Goal: Information Seeking & Learning: Compare options

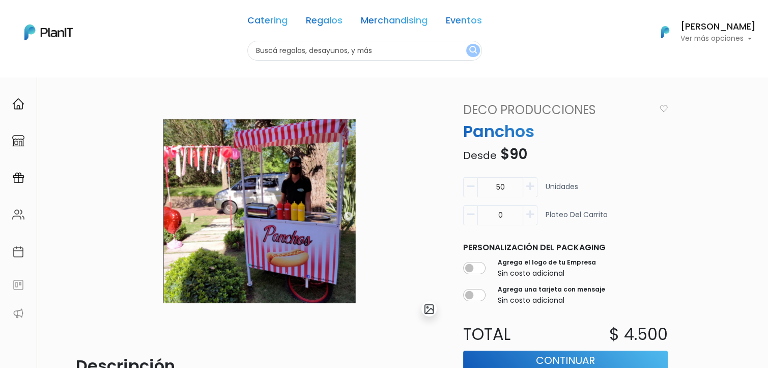
click at [59, 35] on img at bounding box center [48, 32] width 48 height 16
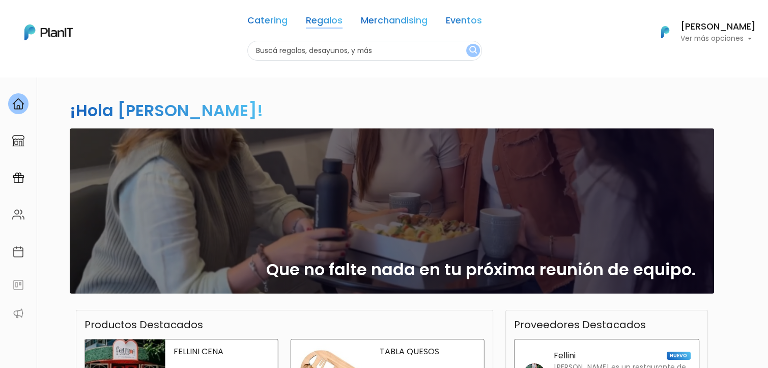
click at [324, 24] on link "Regalos" at bounding box center [324, 22] width 37 height 12
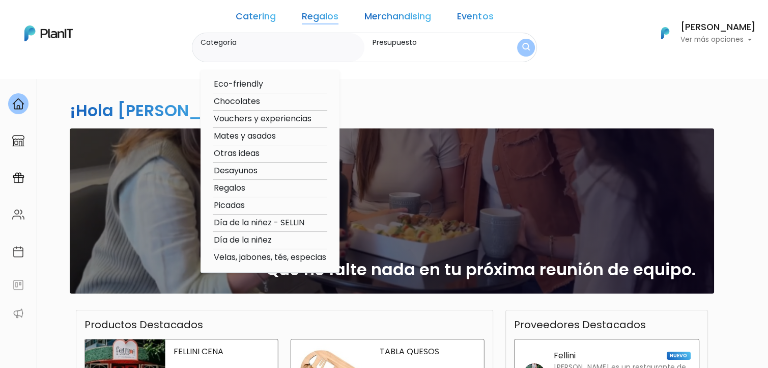
click at [324, 24] on div "Catering Regalos Merchandising Eventos" at bounding box center [365, 18] width 266 height 29
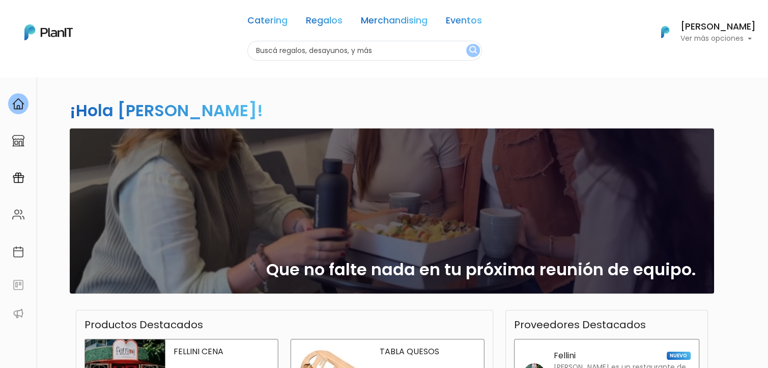
click at [314, 18] on link "Regalos" at bounding box center [324, 22] width 37 height 12
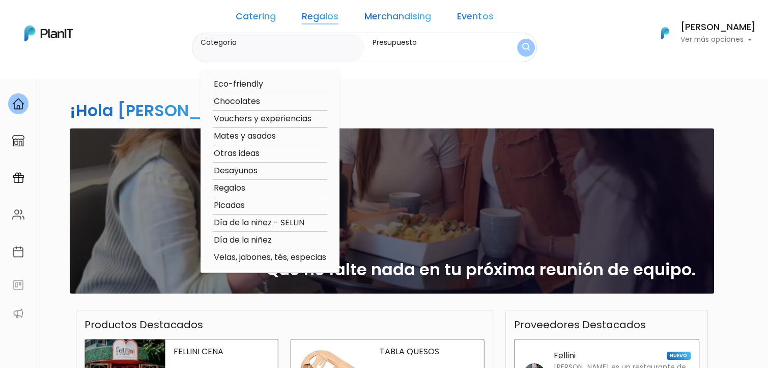
click at [251, 256] on option "Velas, jabones, tés, especias" at bounding box center [270, 257] width 115 height 13
type input "Velas, jabones, tés, especias"
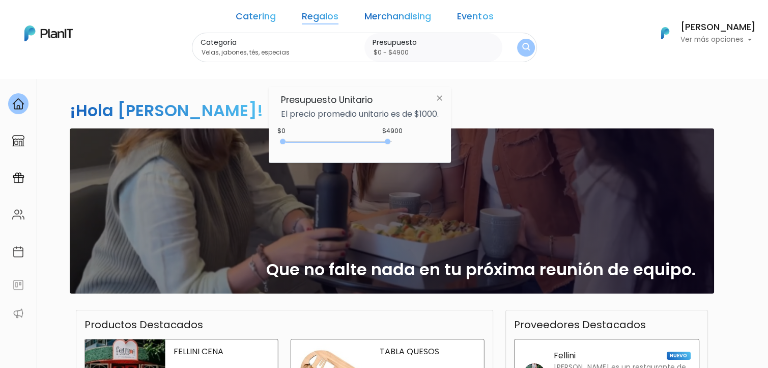
type input "$0 - $4950"
drag, startPoint x: 302, startPoint y: 138, endPoint x: 390, endPoint y: 146, distance: 88.4
click at [390, 146] on div "0 : 4900 0 4900" at bounding box center [338, 143] width 107 height 10
click at [522, 45] on img "submit" at bounding box center [526, 48] width 8 height 10
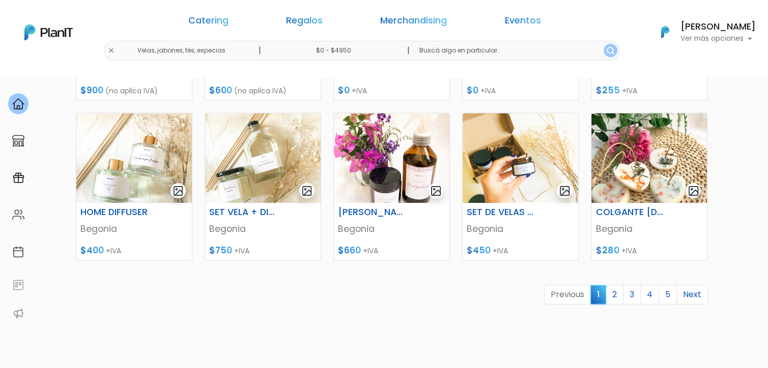
scroll to position [522, 0]
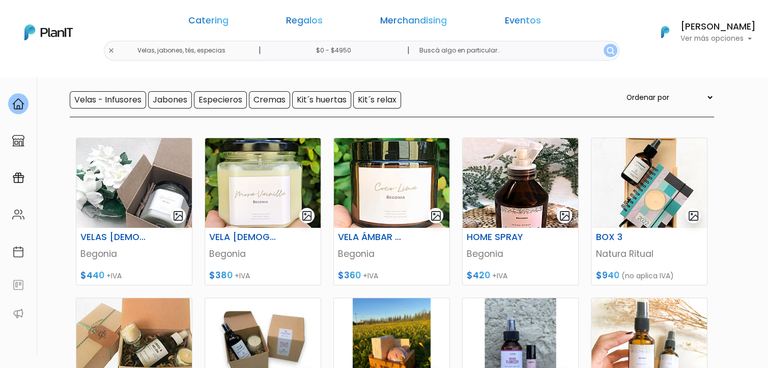
scroll to position [95, 0]
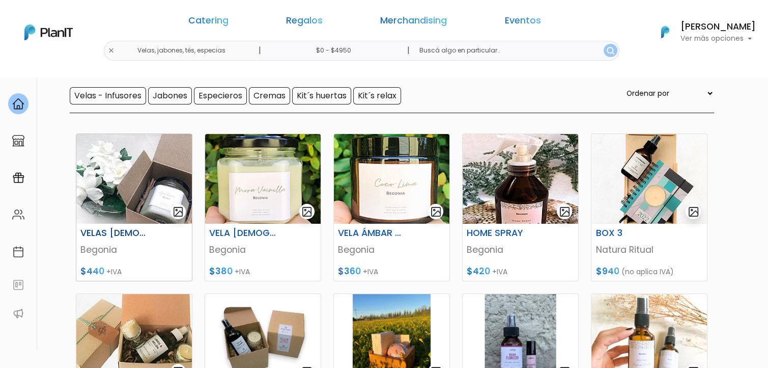
click at [103, 212] on img at bounding box center [134, 179] width 116 height 90
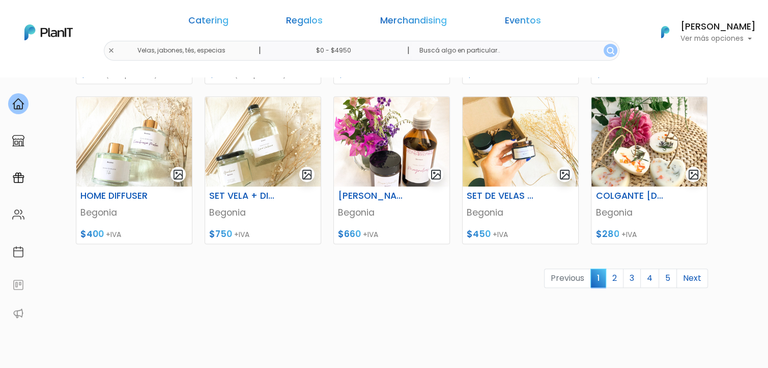
scroll to position [455, 0]
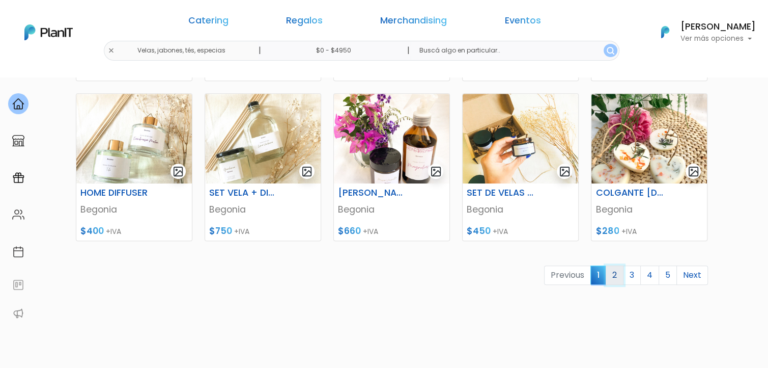
click at [616, 274] on link "2" at bounding box center [615, 274] width 18 height 19
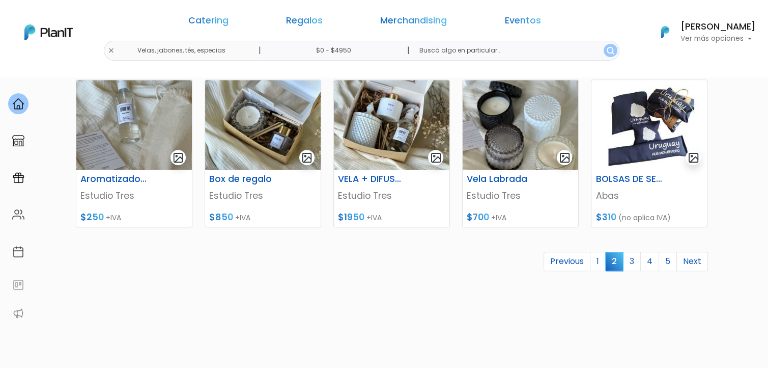
scroll to position [472, 0]
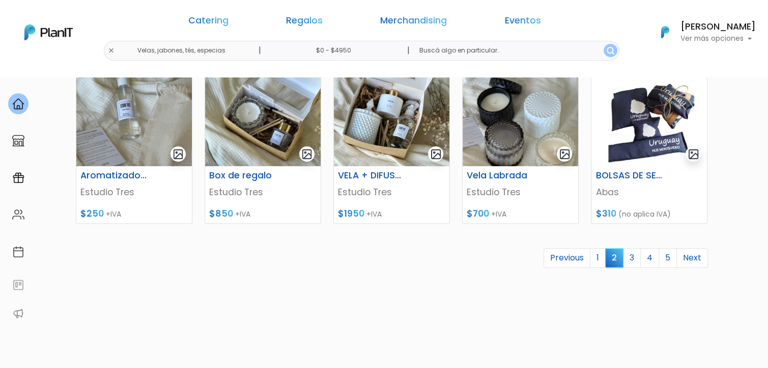
drag, startPoint x: 774, startPoint y: 70, endPoint x: 778, endPoint y: 255, distance: 185.3
click at [632, 258] on link "3" at bounding box center [632, 257] width 18 height 19
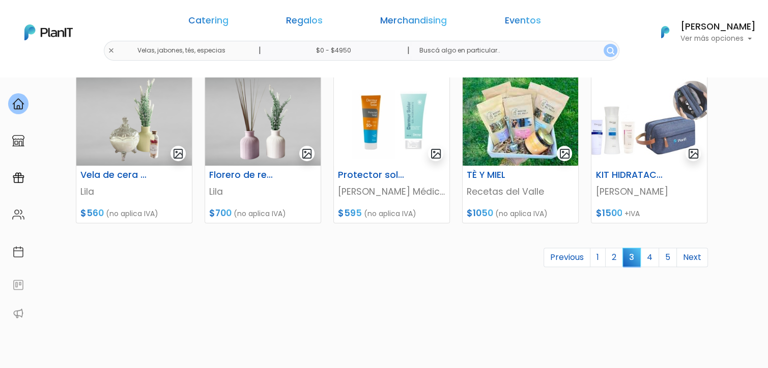
scroll to position [476, 0]
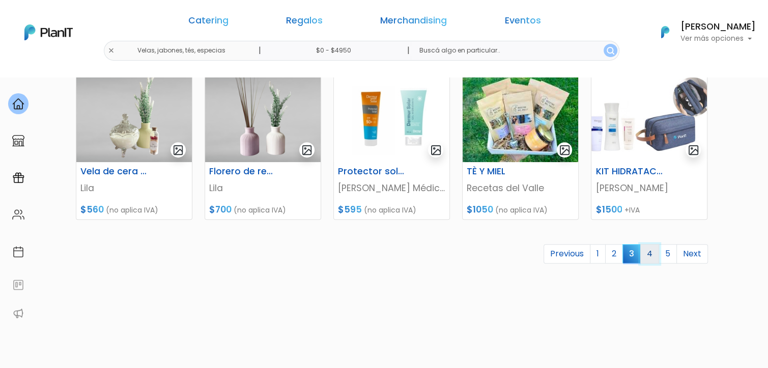
click at [652, 257] on link "4" at bounding box center [649, 253] width 19 height 19
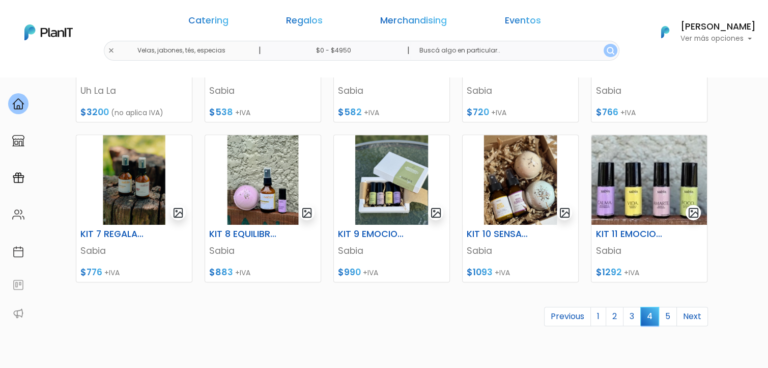
scroll to position [415, 0]
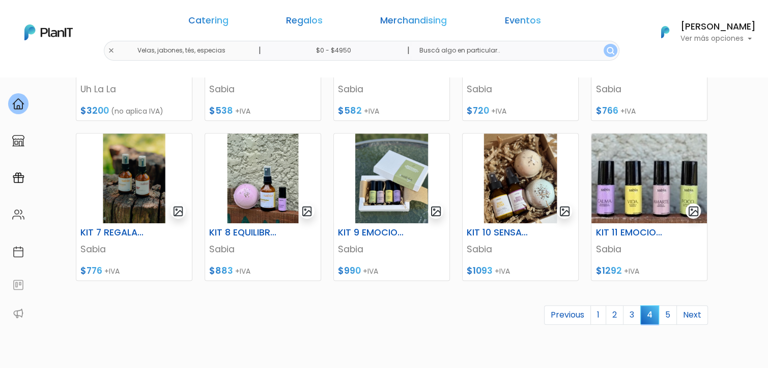
drag, startPoint x: 772, startPoint y: 93, endPoint x: 778, endPoint y: 256, distance: 163.0
click at [602, 315] on link "1" at bounding box center [599, 314] width 16 height 19
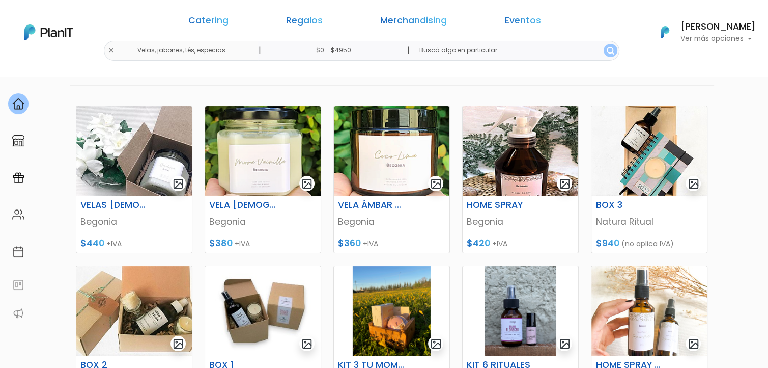
scroll to position [125, 0]
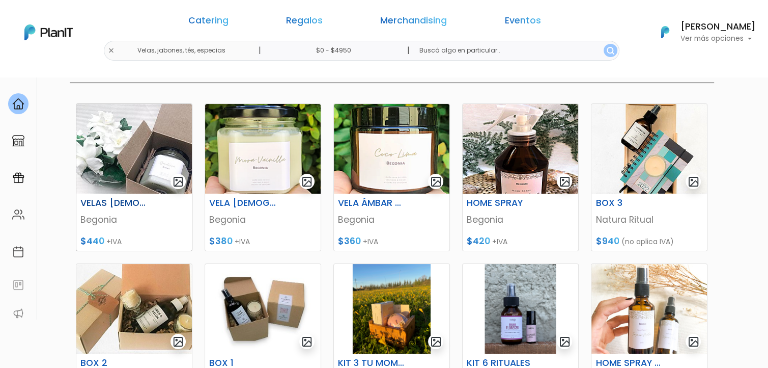
click at [128, 167] on img at bounding box center [134, 149] width 116 height 90
click at [267, 161] on img at bounding box center [263, 149] width 116 height 90
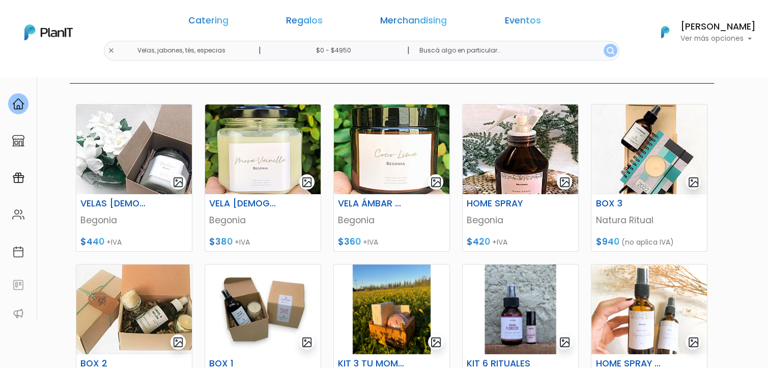
scroll to position [0, 0]
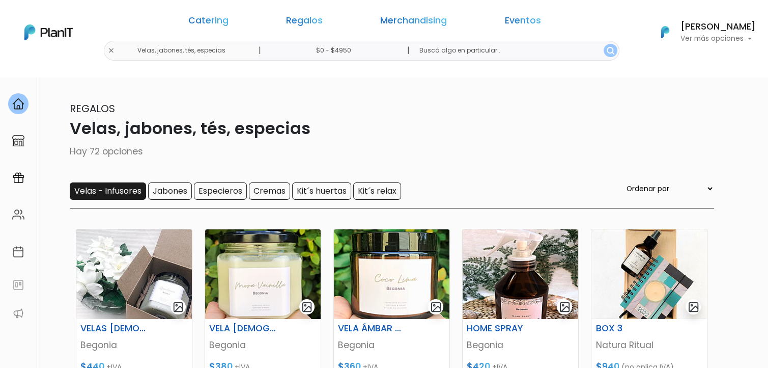
click at [92, 194] on input "Velas - Infusores" at bounding box center [108, 190] width 76 height 17
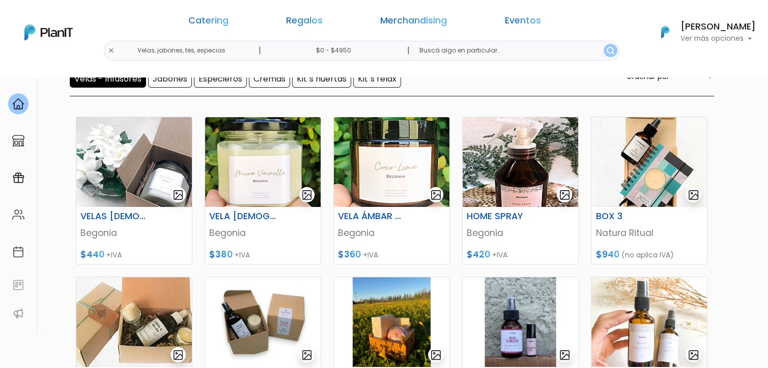
scroll to position [106, 0]
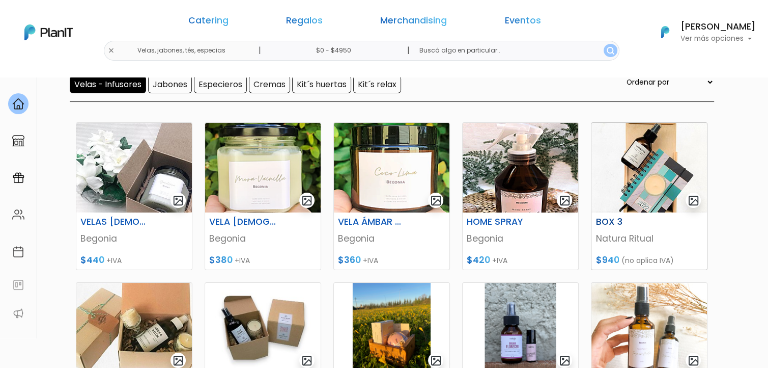
click at [625, 176] on img at bounding box center [650, 168] width 116 height 90
click at [626, 194] on img at bounding box center [650, 168] width 116 height 90
click at [122, 318] on img at bounding box center [134, 328] width 116 height 90
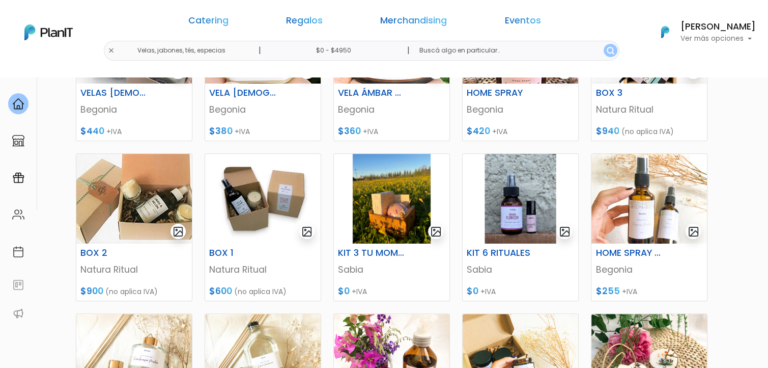
scroll to position [246, 0]
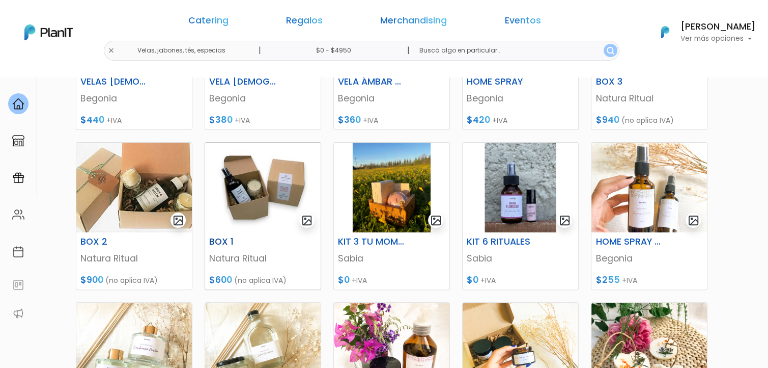
click at [258, 191] on img at bounding box center [263, 188] width 116 height 90
click at [372, 176] on img at bounding box center [392, 188] width 116 height 90
click at [505, 192] on img at bounding box center [521, 188] width 116 height 90
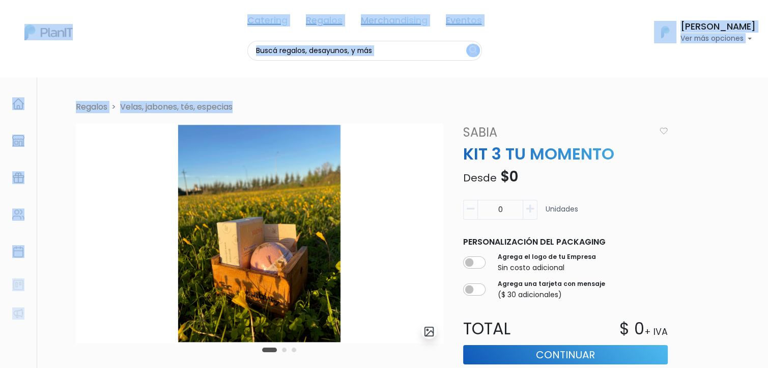
drag, startPoint x: 767, startPoint y: 154, endPoint x: 776, endPoint y: 250, distance: 97.1
click at [768, 250] on html "Catering Regalos Merchandising Eventos Catering Regalos Merchandising Eventos C…" at bounding box center [384, 184] width 768 height 368
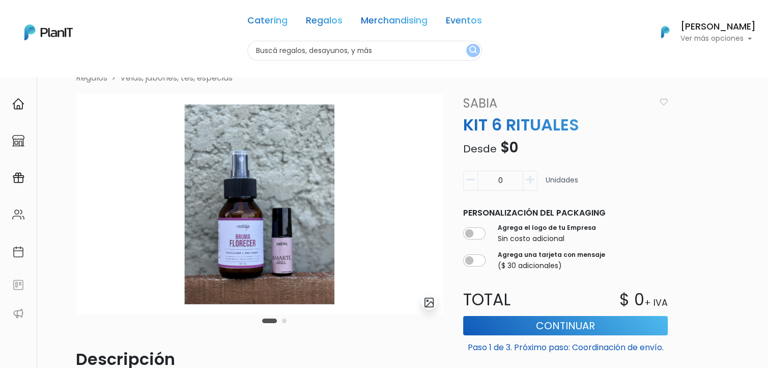
scroll to position [27, 0]
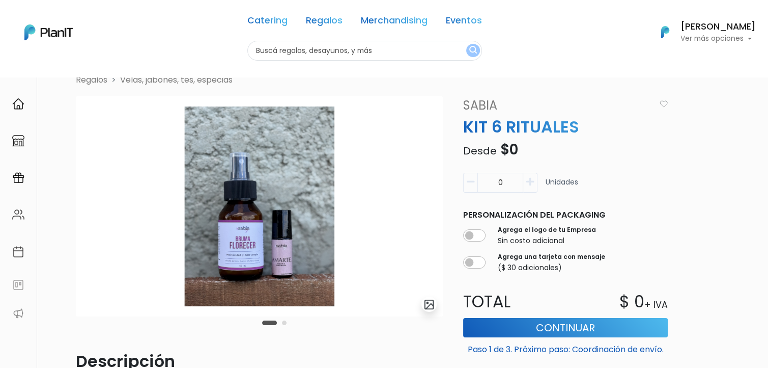
click at [285, 320] on button "Carousel Page 2" at bounding box center [284, 322] width 5 height 5
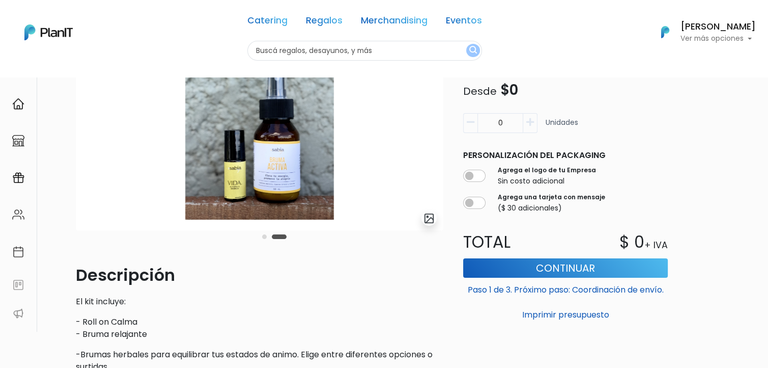
scroll to position [109, 0]
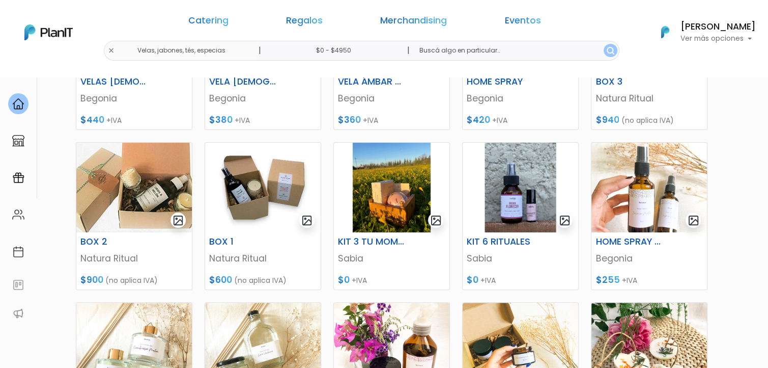
drag, startPoint x: 1209, startPoint y: 1077, endPoint x: 644, endPoint y: 931, distance: 583.2
click at [647, 174] on img at bounding box center [650, 188] width 116 height 90
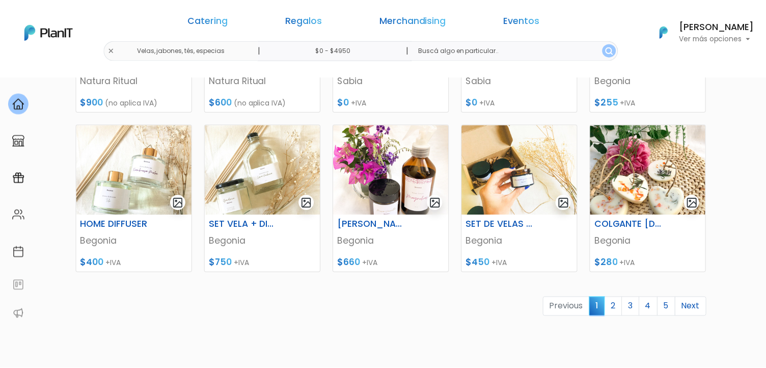
scroll to position [425, 0]
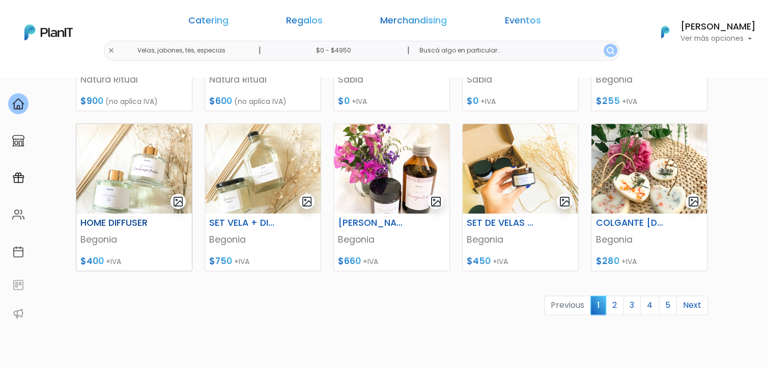
click at [128, 184] on img at bounding box center [134, 169] width 116 height 90
click at [250, 163] on img at bounding box center [263, 169] width 116 height 90
click at [379, 174] on img at bounding box center [392, 169] width 116 height 90
click at [484, 170] on img at bounding box center [521, 169] width 116 height 90
click at [661, 180] on img at bounding box center [650, 169] width 116 height 90
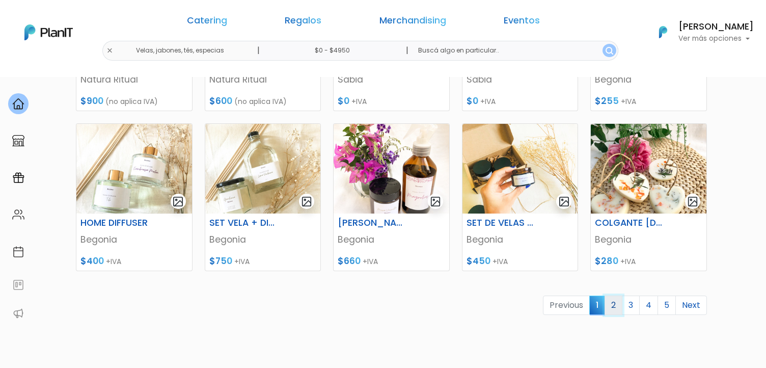
click at [616, 302] on link "2" at bounding box center [613, 304] width 18 height 19
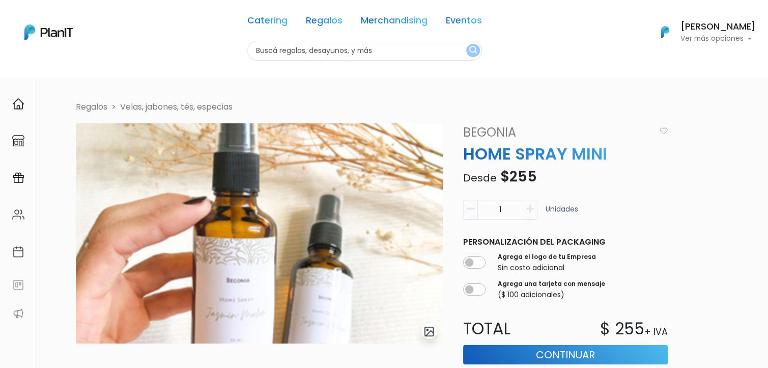
drag, startPoint x: 771, startPoint y: 93, endPoint x: 768, endPoint y: 89, distance: 5.2
click at [768, 89] on html "Catering Regalos Merchandising Eventos Catering Regalos Merchandising Eventos C…" at bounding box center [384, 184] width 768 height 368
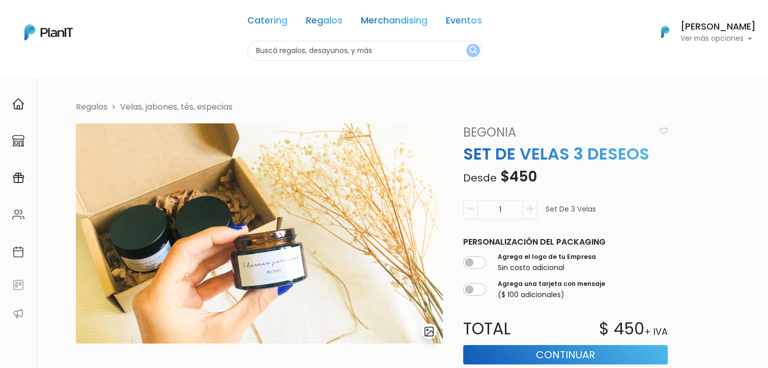
drag, startPoint x: 771, startPoint y: 94, endPoint x: 705, endPoint y: 5, distance: 111.7
click at [705, 5] on html "Catering Regalos Merchandising Eventos Catering Regalos Merchandising Eventos C…" at bounding box center [384, 184] width 768 height 368
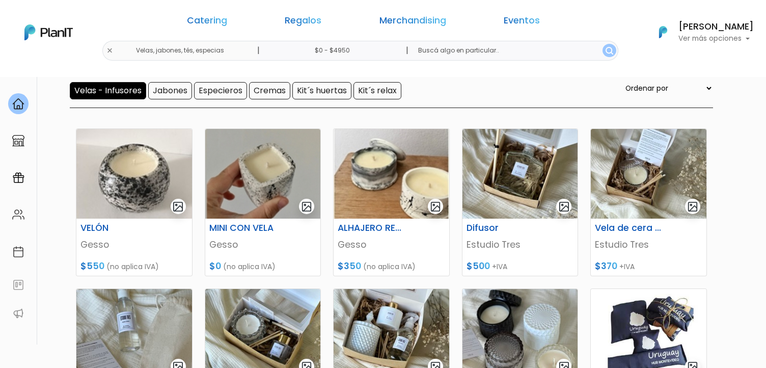
scroll to position [115, 0]
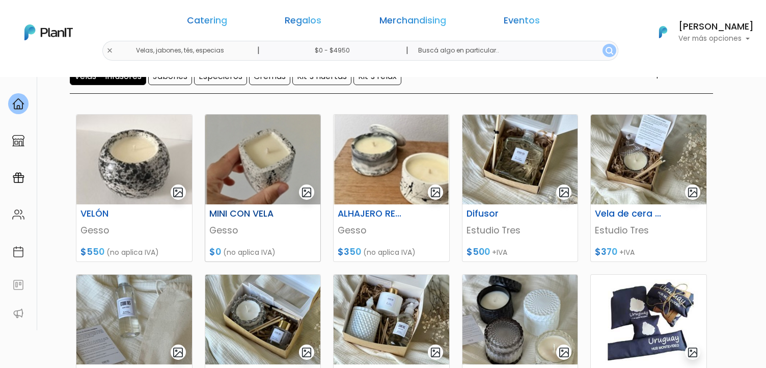
click at [238, 172] on img at bounding box center [263, 160] width 116 height 90
click at [525, 159] on img at bounding box center [520, 160] width 116 height 90
click at [631, 170] on img at bounding box center [649, 160] width 116 height 90
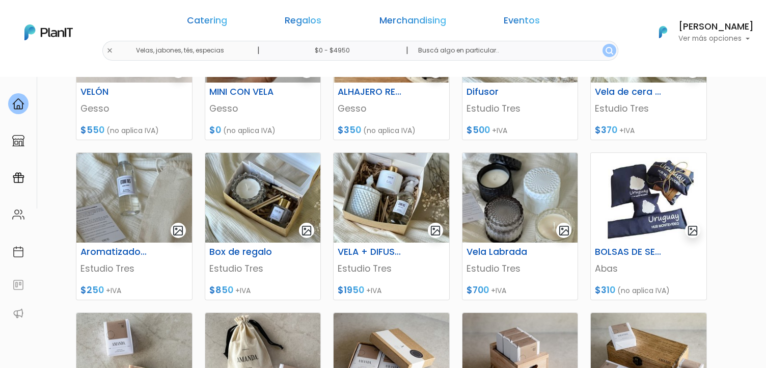
scroll to position [235, 0]
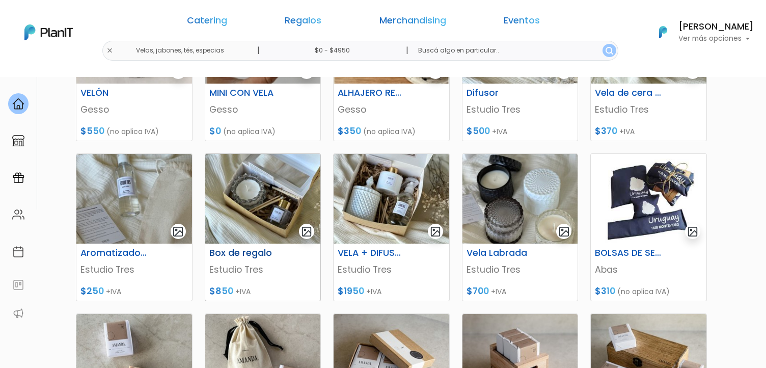
click at [242, 200] on img at bounding box center [263, 199] width 116 height 90
click at [385, 206] on img at bounding box center [391, 199] width 116 height 90
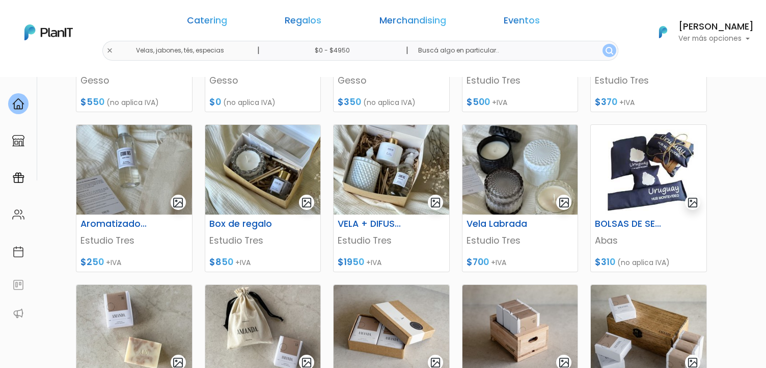
scroll to position [269, 0]
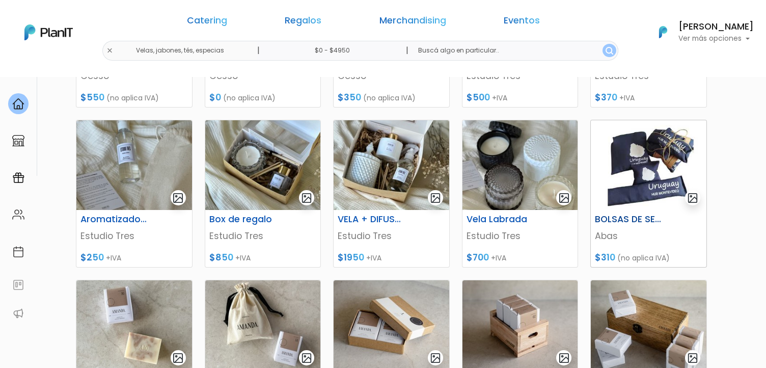
click at [616, 165] on img at bounding box center [649, 165] width 116 height 90
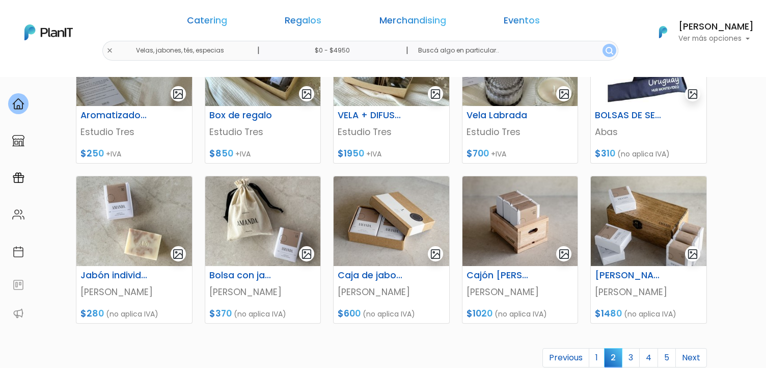
scroll to position [384, 0]
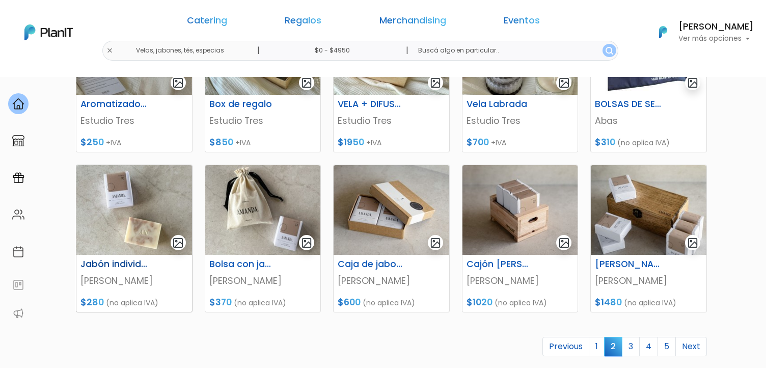
click at [117, 201] on img at bounding box center [134, 210] width 116 height 90
click at [271, 220] on img at bounding box center [263, 210] width 116 height 90
click at [407, 212] on img at bounding box center [391, 210] width 116 height 90
click at [652, 224] on img at bounding box center [649, 210] width 116 height 90
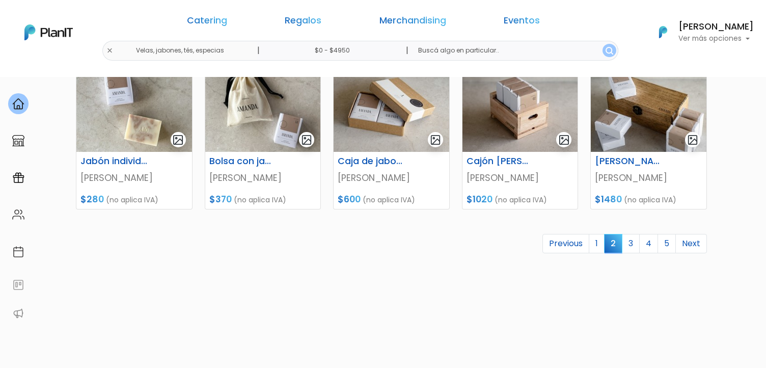
click at [633, 243] on link "3" at bounding box center [631, 243] width 18 height 19
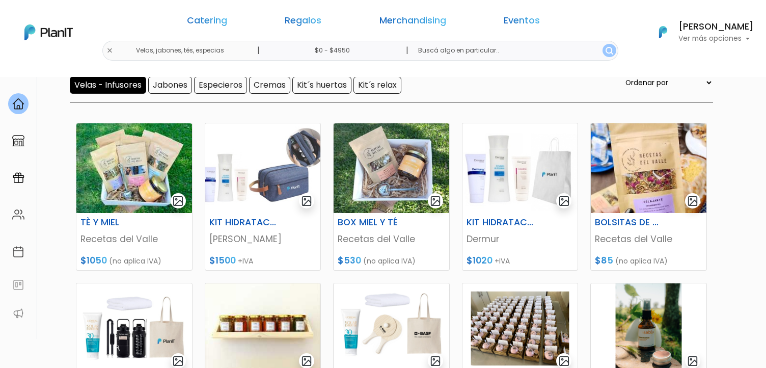
scroll to position [100, 0]
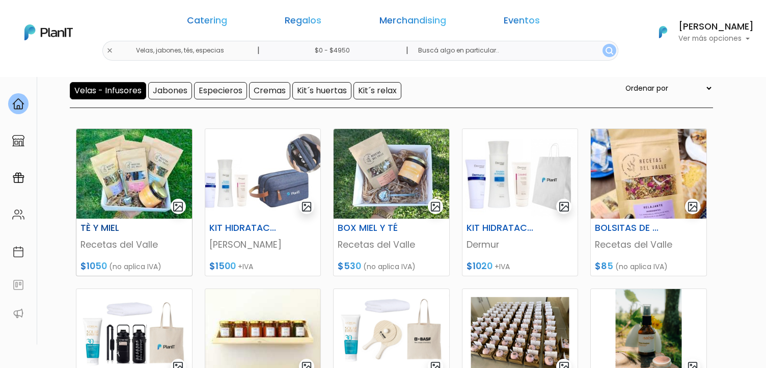
click at [133, 187] on img at bounding box center [134, 174] width 116 height 90
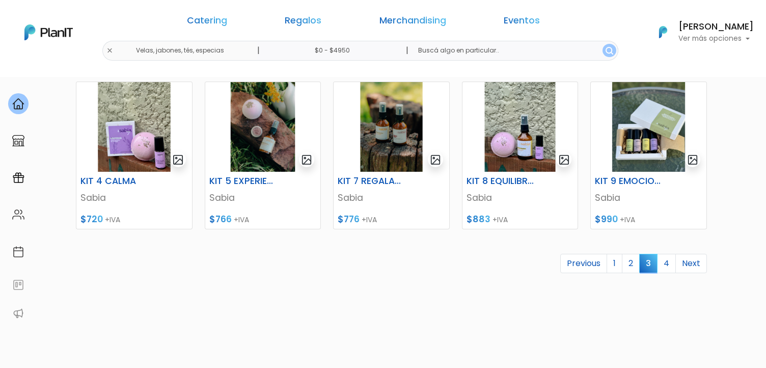
scroll to position [466, 0]
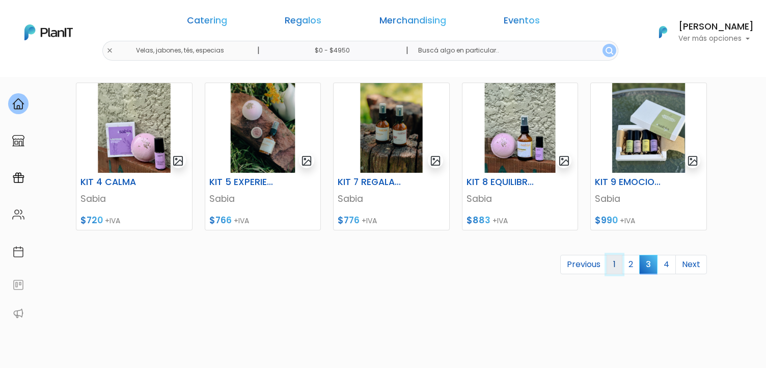
click at [614, 260] on link "1" at bounding box center [614, 264] width 16 height 19
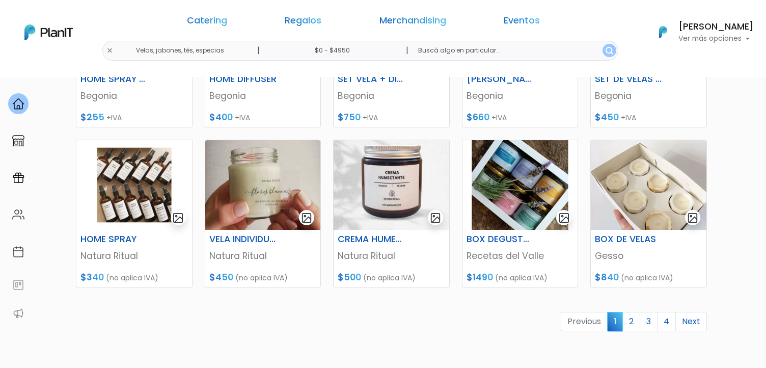
scroll to position [410, 0]
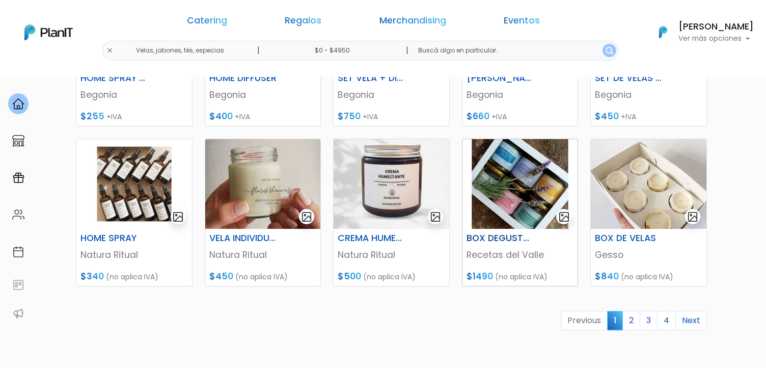
click at [513, 177] on img at bounding box center [520, 184] width 116 height 90
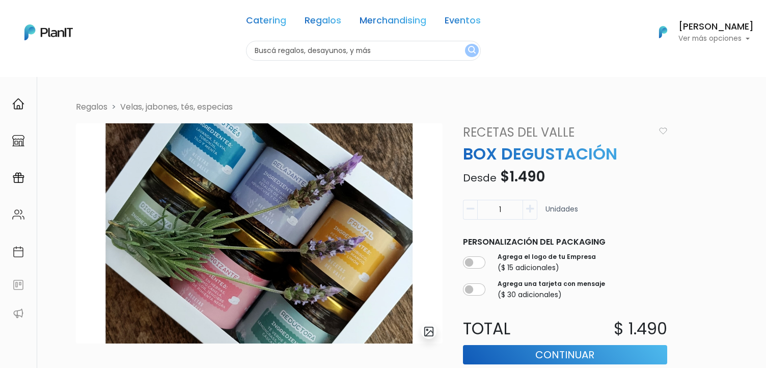
drag, startPoint x: 768, startPoint y: 106, endPoint x: 746, endPoint y: -22, distance: 130.1
click at [746, 0] on html "Catering Regalos Merchandising Eventos Catering Regalos Merchandising Eventos C…" at bounding box center [383, 184] width 766 height 368
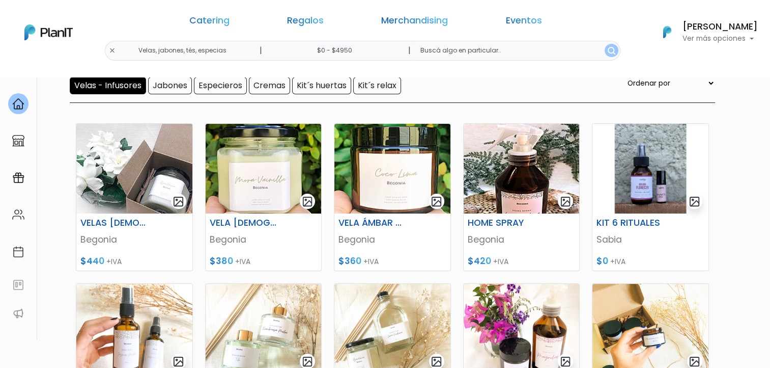
scroll to position [106, 0]
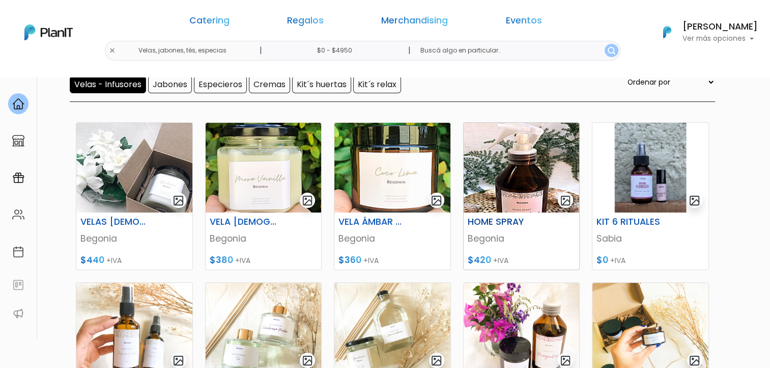
click at [524, 161] on img at bounding box center [522, 168] width 116 height 90
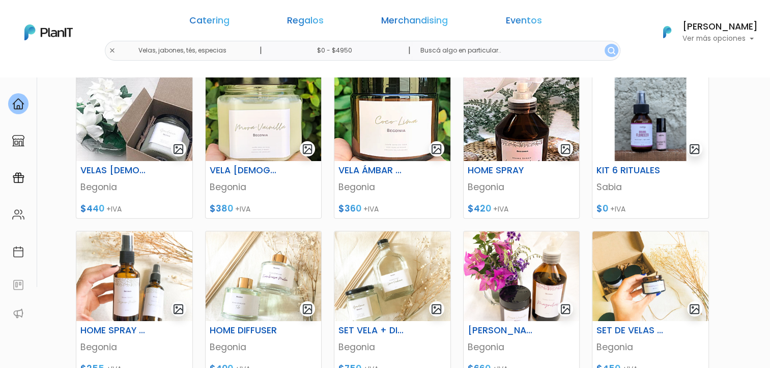
scroll to position [153, 0]
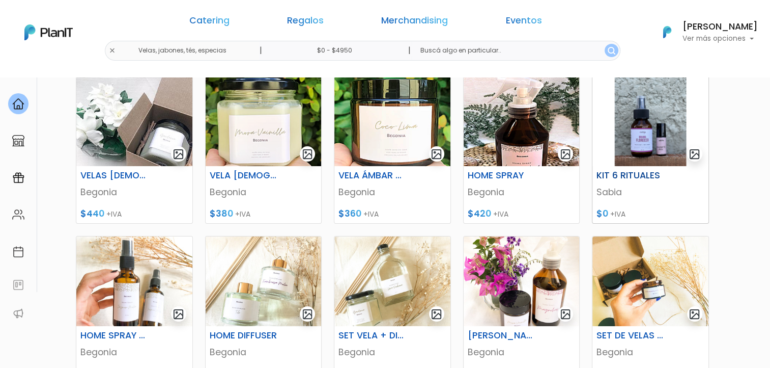
click at [604, 135] on img at bounding box center [651, 121] width 116 height 90
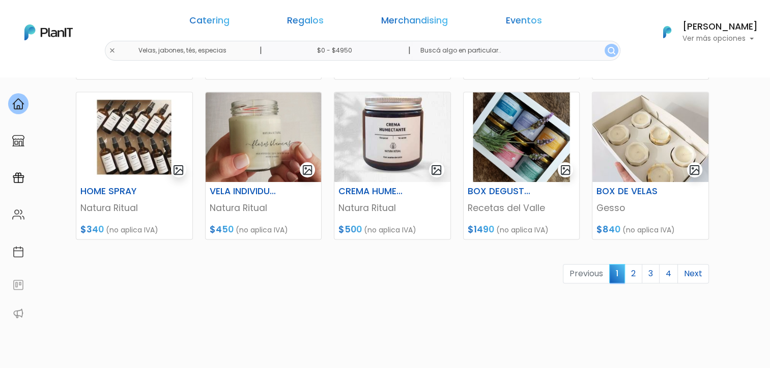
scroll to position [460, 0]
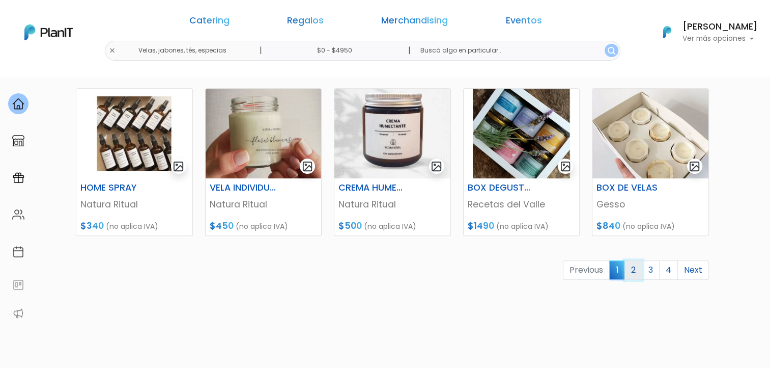
click at [633, 273] on link "2" at bounding box center [634, 269] width 18 height 19
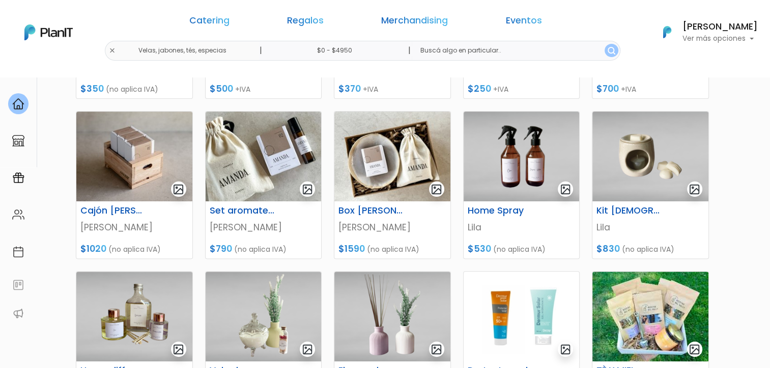
scroll to position [275, 0]
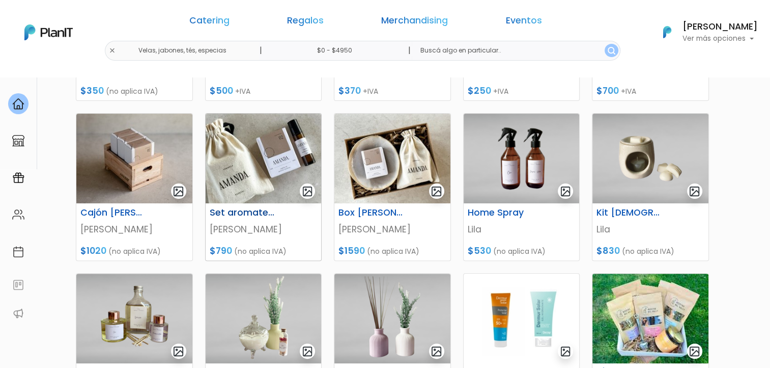
click at [265, 137] on img at bounding box center [264, 159] width 116 height 90
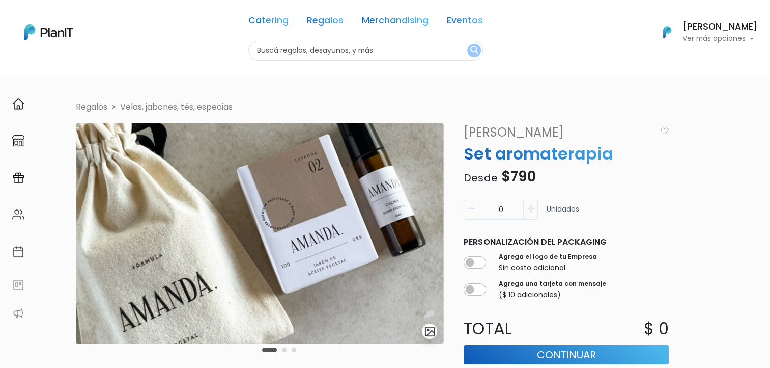
drag, startPoint x: 776, startPoint y: 76, endPoint x: 771, endPoint y: 49, distance: 27.1
click at [770, 49] on html "Catering Regalos Merchandising Eventos Catering Regalos Merchandising Eventos C…" at bounding box center [385, 184] width 770 height 368
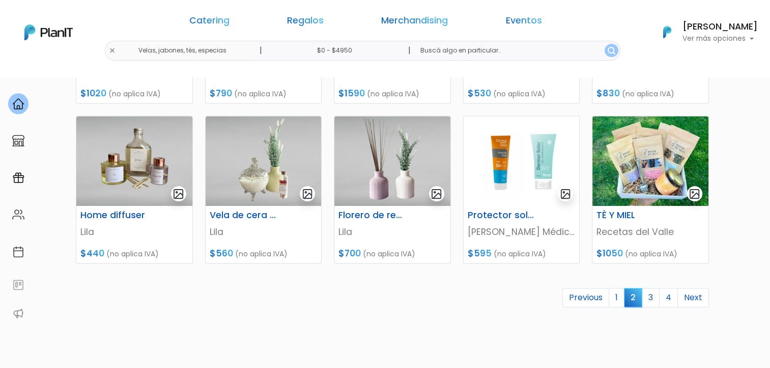
scroll to position [431, 0]
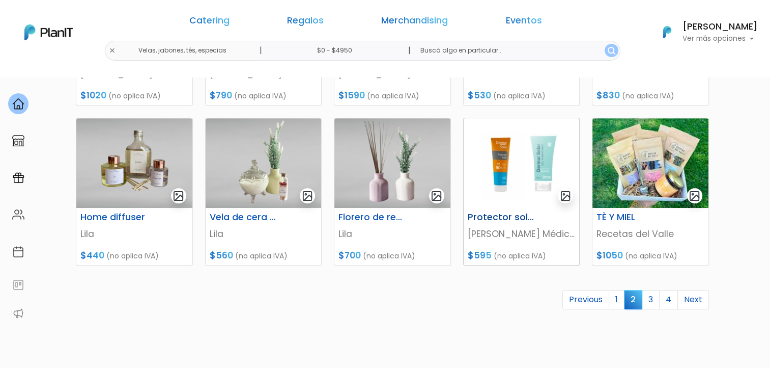
click at [491, 171] on img at bounding box center [522, 163] width 116 height 90
click at [647, 157] on img at bounding box center [651, 163] width 116 height 90
click at [650, 299] on link "3" at bounding box center [651, 299] width 18 height 19
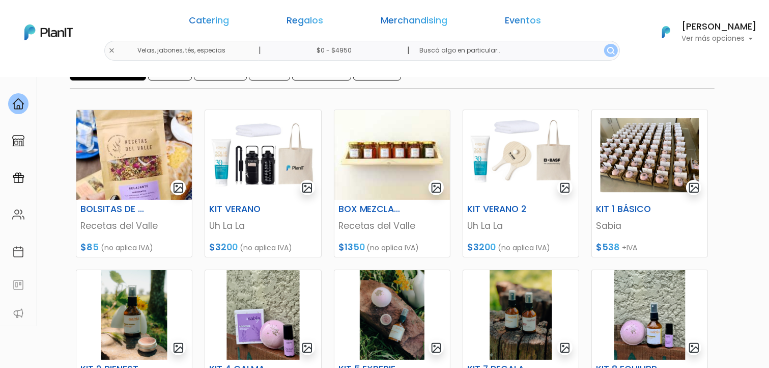
scroll to position [127, 0]
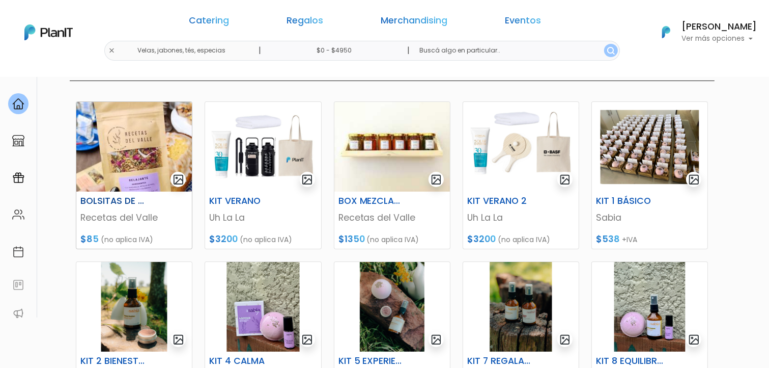
click at [121, 144] on img at bounding box center [134, 147] width 116 height 90
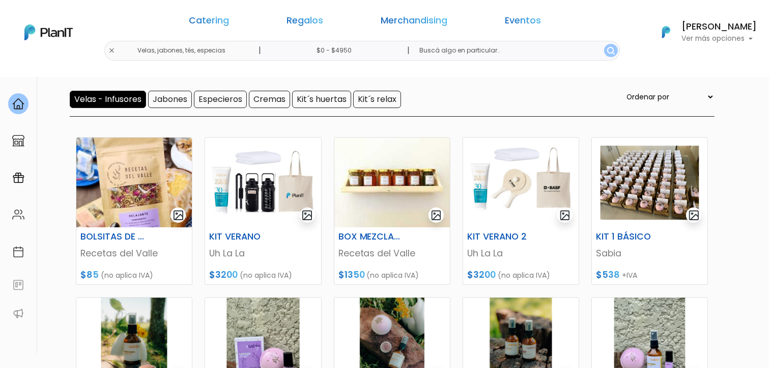
scroll to position [100, 0]
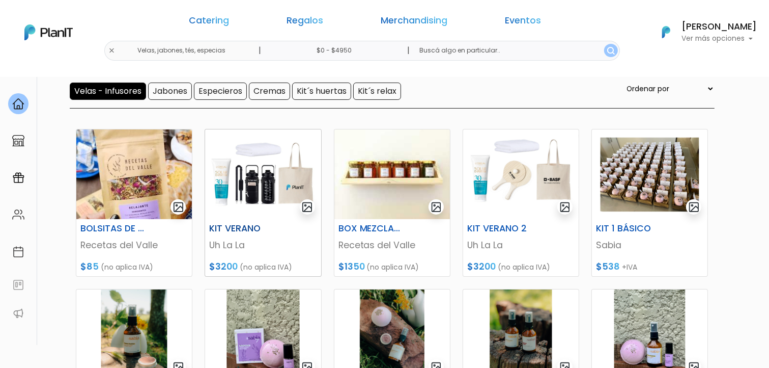
click at [278, 163] on img at bounding box center [263, 174] width 116 height 90
click at [384, 184] on img at bounding box center [392, 174] width 116 height 90
click at [611, 169] on img at bounding box center [650, 174] width 116 height 90
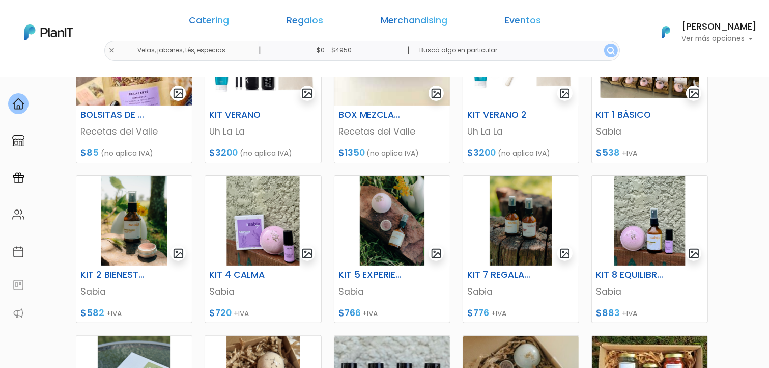
scroll to position [248, 0]
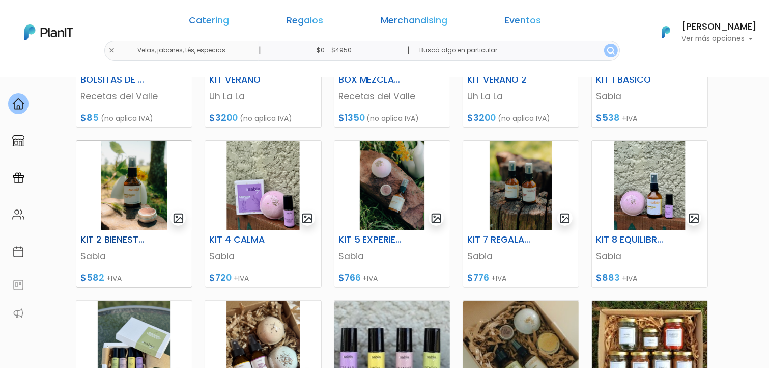
click at [128, 193] on img at bounding box center [134, 186] width 116 height 90
click at [239, 183] on img at bounding box center [263, 186] width 116 height 90
click at [393, 179] on img at bounding box center [392, 186] width 116 height 90
click at [507, 187] on img at bounding box center [521, 186] width 116 height 90
click at [653, 194] on img at bounding box center [650, 186] width 116 height 90
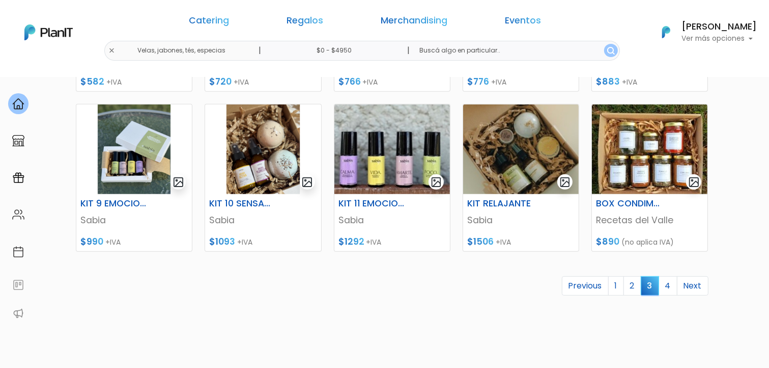
scroll to position [447, 0]
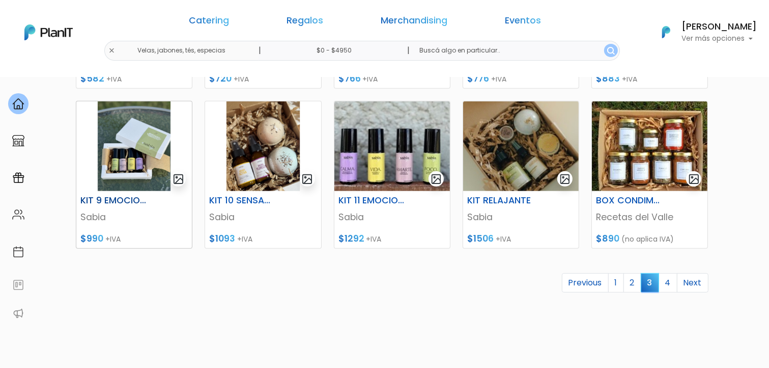
click at [137, 159] on img at bounding box center [134, 146] width 116 height 90
click at [261, 147] on img at bounding box center [263, 146] width 116 height 90
click at [360, 148] on img at bounding box center [392, 146] width 116 height 90
click at [514, 143] on img at bounding box center [521, 146] width 116 height 90
click at [632, 141] on img at bounding box center [650, 146] width 116 height 90
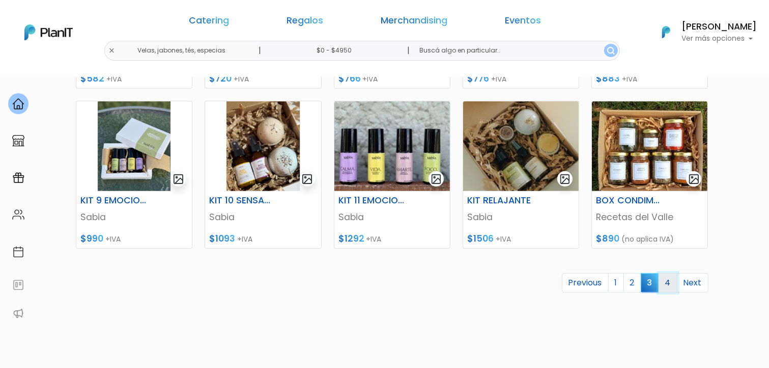
click at [668, 283] on link "4" at bounding box center [668, 282] width 19 height 19
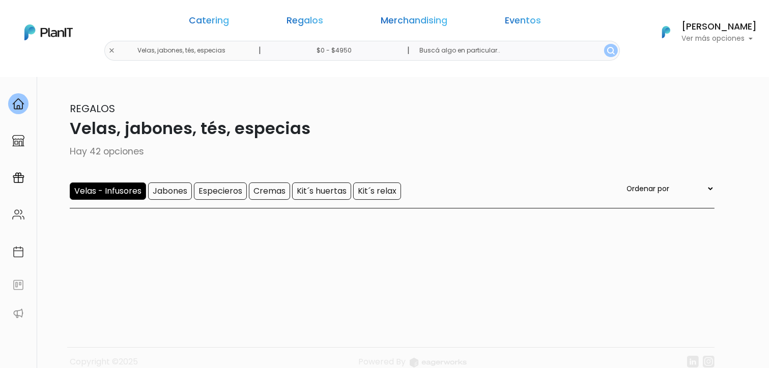
click at [117, 188] on input "Velas - Infusores" at bounding box center [108, 190] width 76 height 17
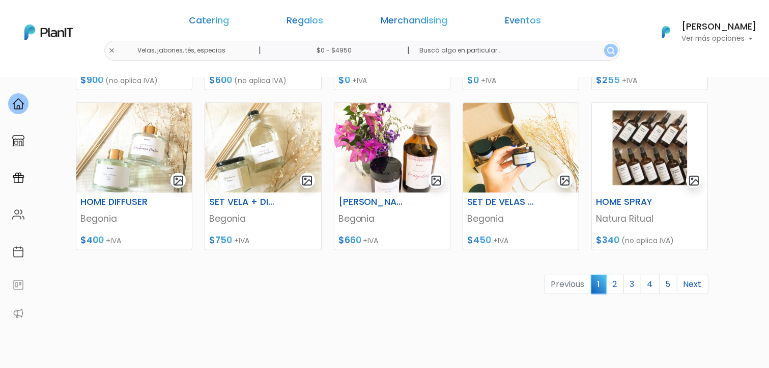
scroll to position [452, 0]
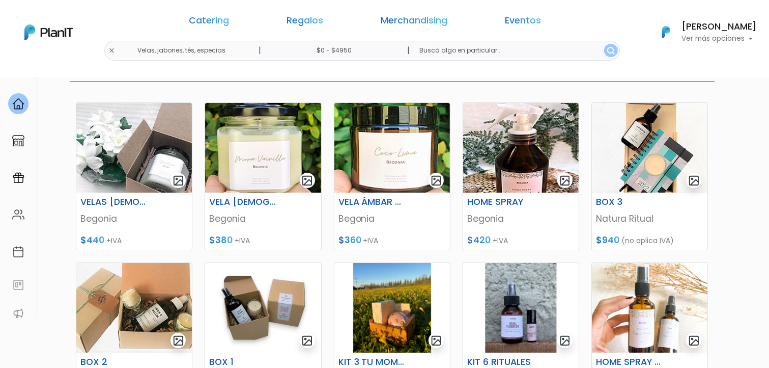
scroll to position [44, 0]
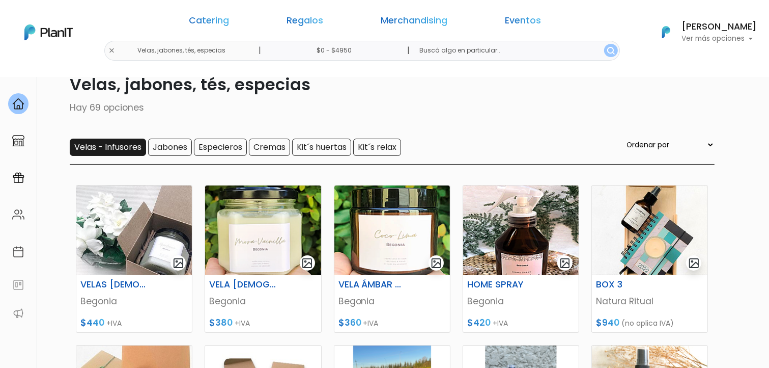
click at [92, 152] on input "Velas - Infusores" at bounding box center [108, 146] width 76 height 17
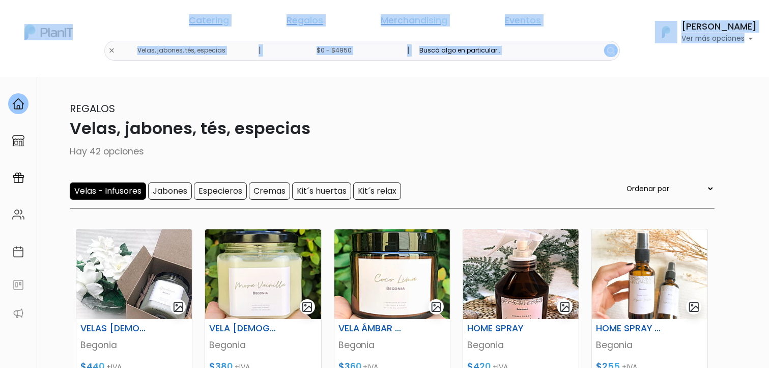
drag, startPoint x: 768, startPoint y: 66, endPoint x: 776, endPoint y: 108, distance: 42.5
click at [769, 108] on html "Catering Regalos Merchandising Eventos Velas, jabones, tés, especias | $0 - $49…" at bounding box center [384, 184] width 769 height 368
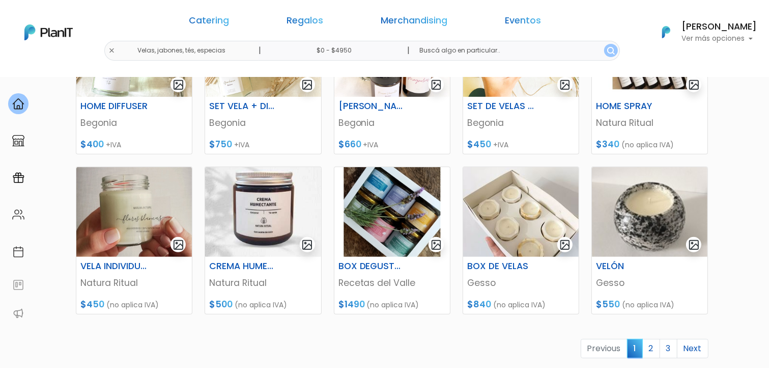
scroll to position [386, 0]
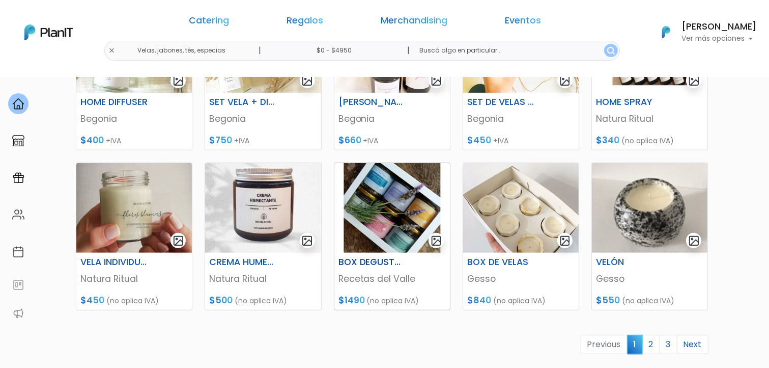
click at [364, 218] on img at bounding box center [392, 208] width 116 height 90
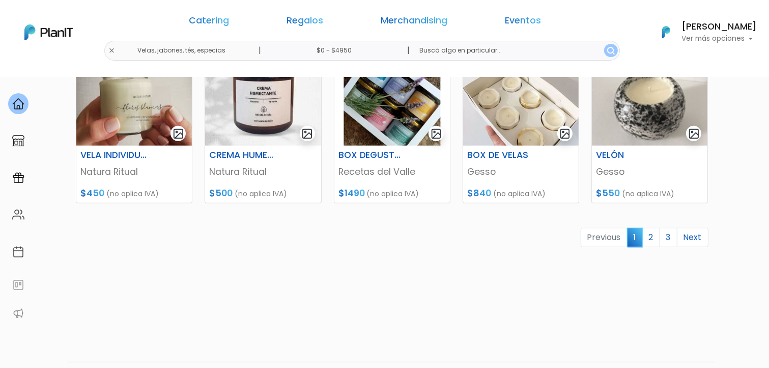
scroll to position [498, 0]
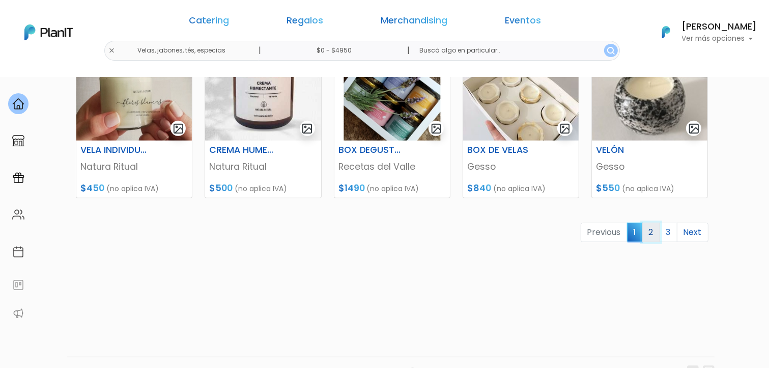
click at [657, 237] on link "2" at bounding box center [651, 231] width 18 height 19
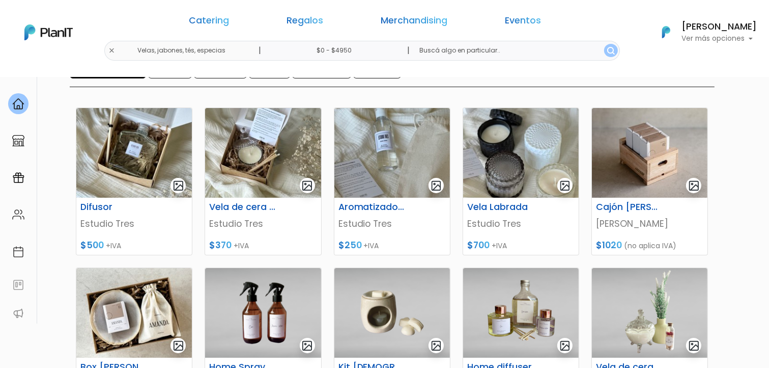
scroll to position [120, 0]
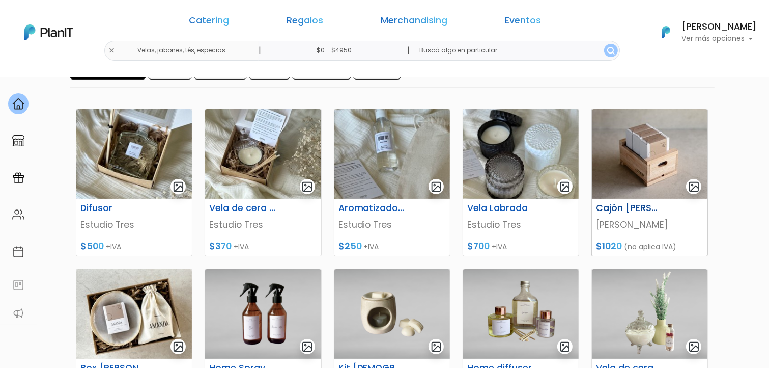
click at [642, 138] on img at bounding box center [650, 154] width 116 height 90
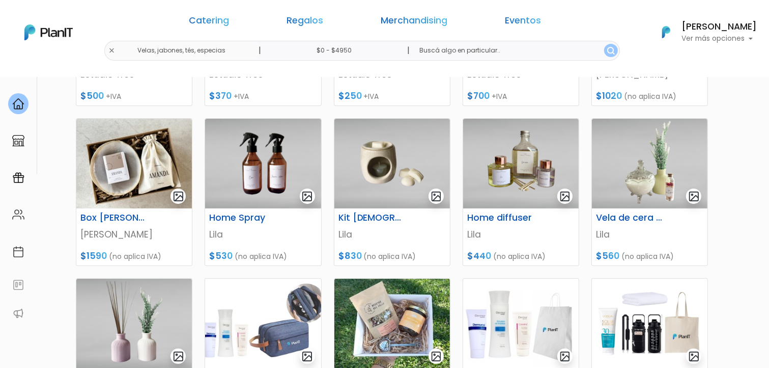
scroll to position [269, 0]
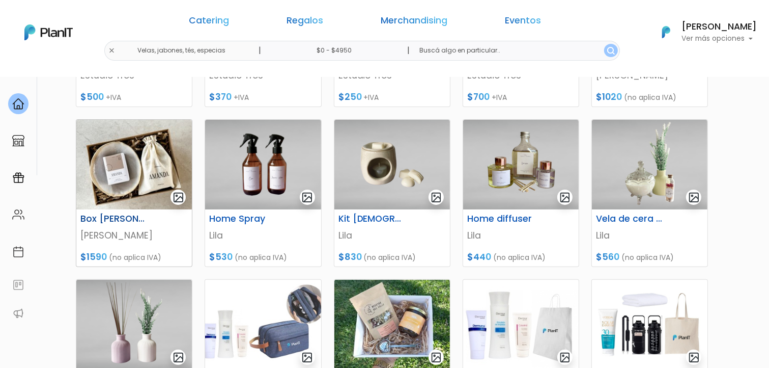
click at [103, 150] on img at bounding box center [134, 165] width 116 height 90
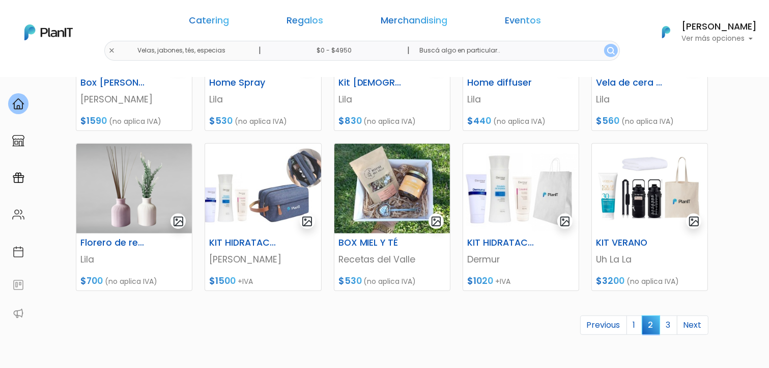
scroll to position [408, 0]
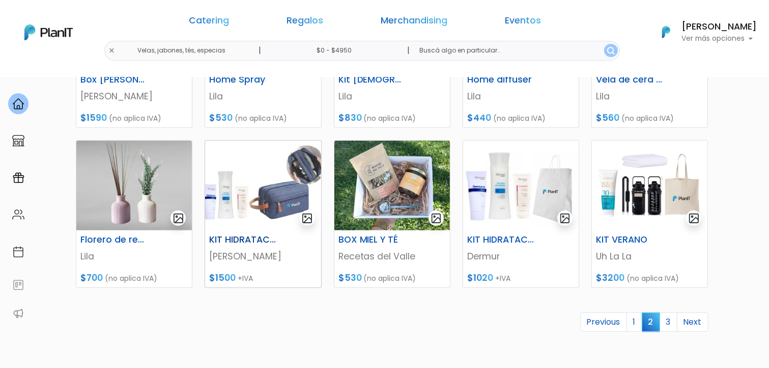
click at [252, 198] on img at bounding box center [263, 186] width 116 height 90
click at [358, 191] on img at bounding box center [392, 186] width 116 height 90
click at [507, 201] on img at bounding box center [521, 186] width 116 height 90
click at [670, 320] on link "3" at bounding box center [669, 321] width 18 height 19
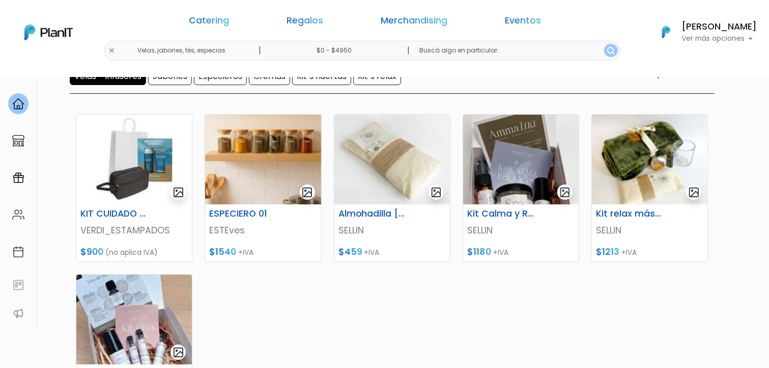
scroll to position [120, 0]
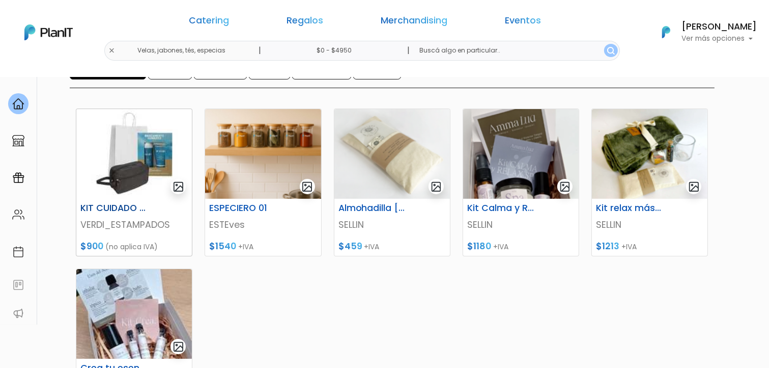
click at [126, 144] on img at bounding box center [134, 154] width 116 height 90
click at [253, 146] on img at bounding box center [263, 154] width 116 height 90
click at [409, 144] on img at bounding box center [392, 154] width 116 height 90
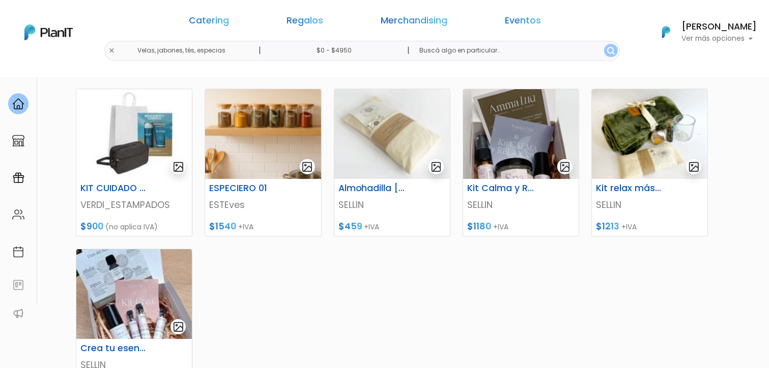
scroll to position [134, 0]
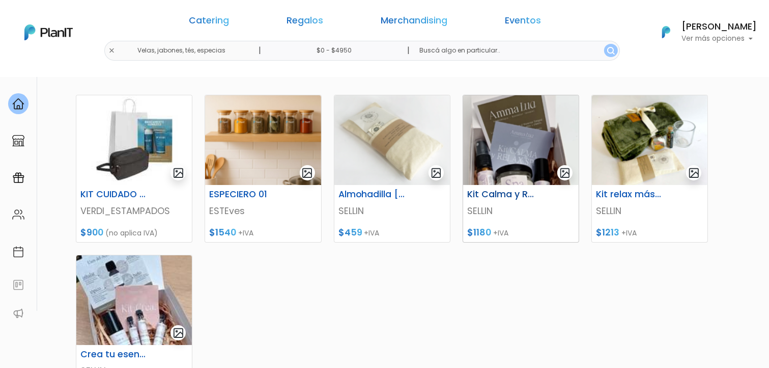
click at [520, 143] on img at bounding box center [521, 140] width 116 height 90
click at [639, 118] on img at bounding box center [650, 140] width 116 height 90
click at [106, 289] on img at bounding box center [134, 300] width 116 height 90
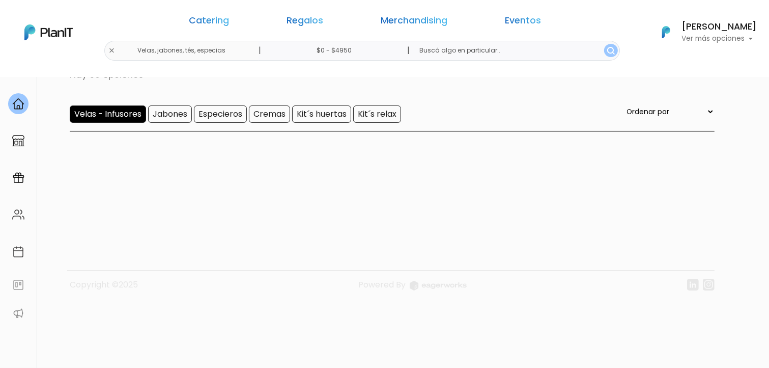
click at [110, 110] on input "Velas - Infusores" at bounding box center [108, 113] width 76 height 17
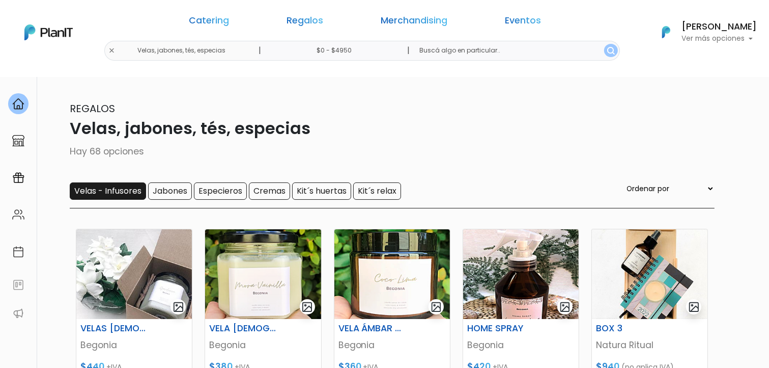
click at [110, 189] on input "Velas - Infusores" at bounding box center [108, 190] width 76 height 17
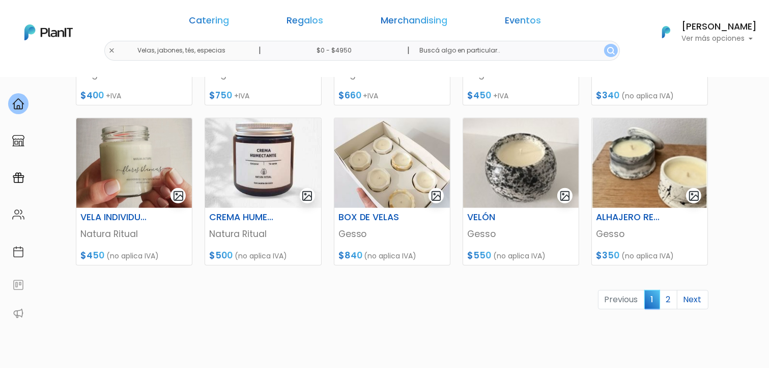
scroll to position [430, 0]
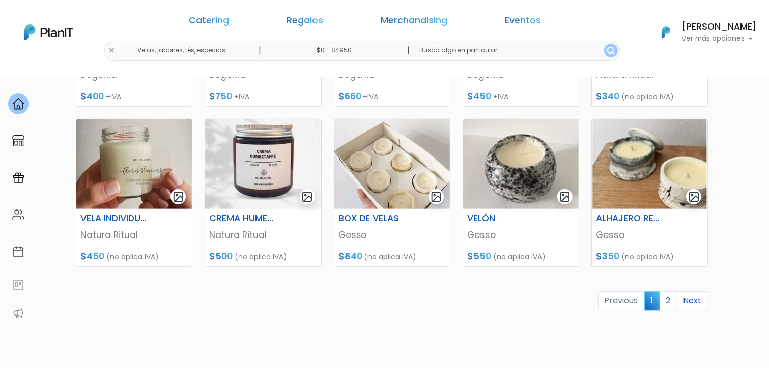
click at [670, 302] on link "2" at bounding box center [669, 300] width 18 height 19
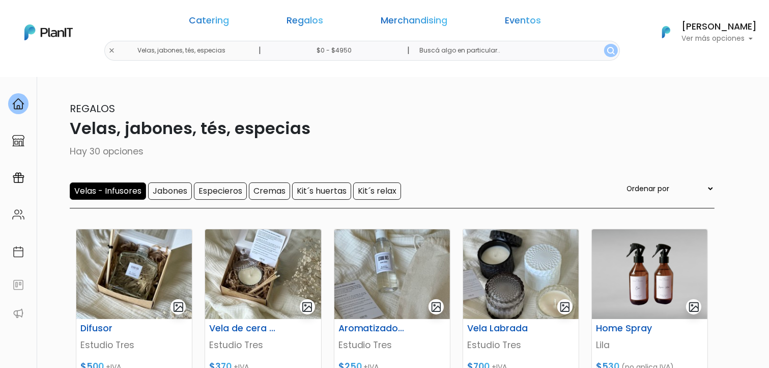
drag, startPoint x: 772, startPoint y: 96, endPoint x: 741, endPoint y: 75, distance: 37.1
click at [741, 75] on html "Catering Regalos Merchandising Eventos Velas, jabones, tés, especias | $0 - $49…" at bounding box center [384, 184] width 769 height 368
click at [118, 190] on input "Velas - Infusores" at bounding box center [108, 190] width 76 height 17
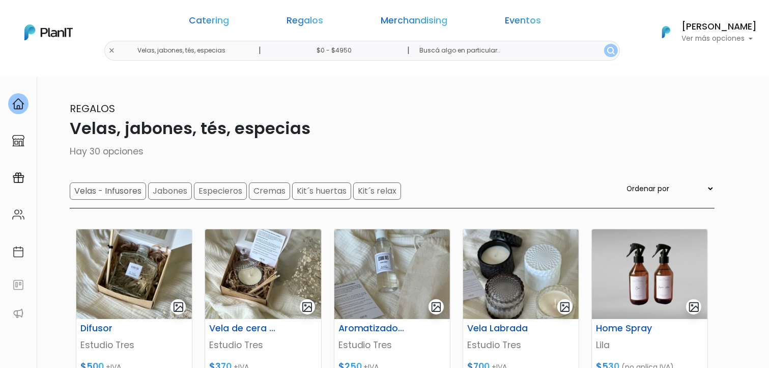
click at [161, 192] on form "Velas - Infusores Jabones Especieros Cremas Kit´s huertas Kit´s relax" at bounding box center [235, 190] width 331 height 17
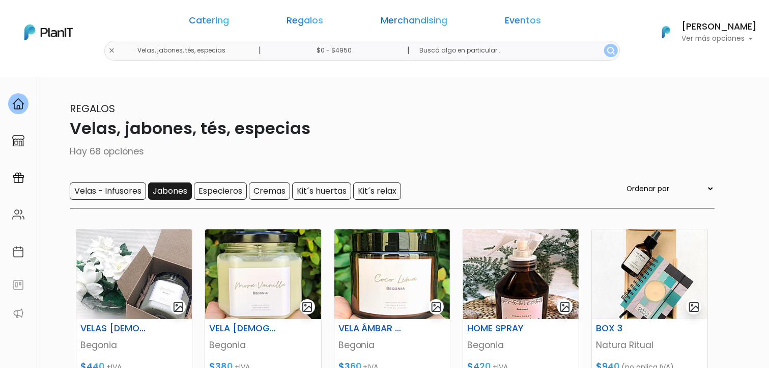
click at [171, 192] on input "Jabones" at bounding box center [170, 190] width 44 height 17
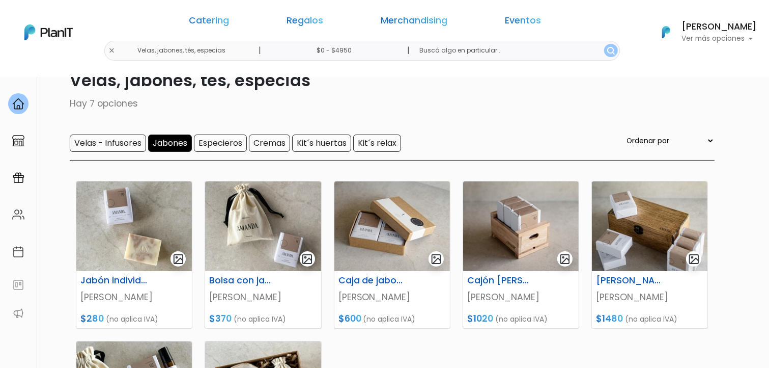
scroll to position [36, 0]
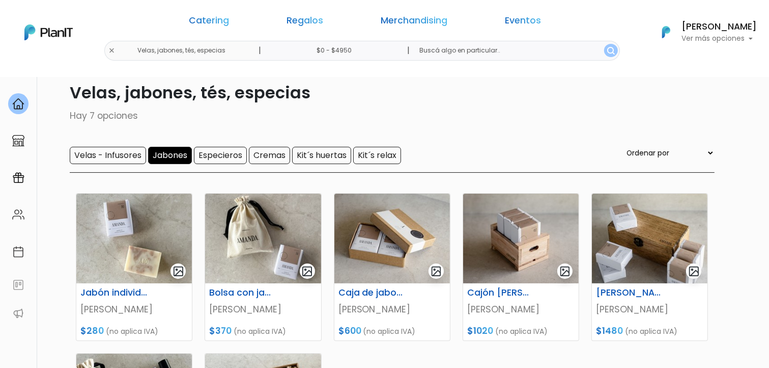
click at [171, 157] on input "Jabones" at bounding box center [170, 155] width 44 height 17
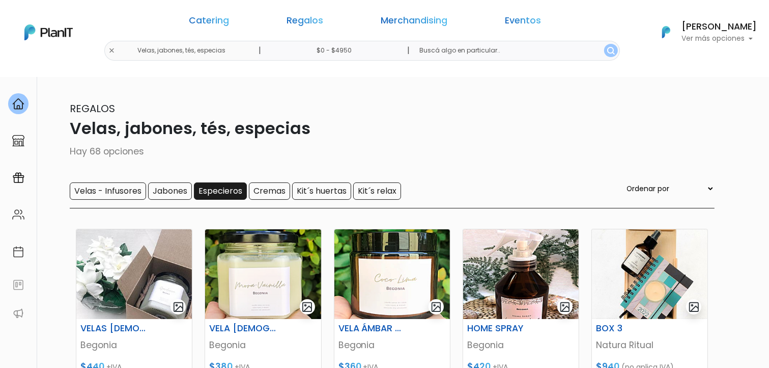
click at [231, 190] on input "Especieros" at bounding box center [220, 190] width 53 height 17
click at [377, 192] on input "Kit´s relax" at bounding box center [377, 190] width 48 height 17
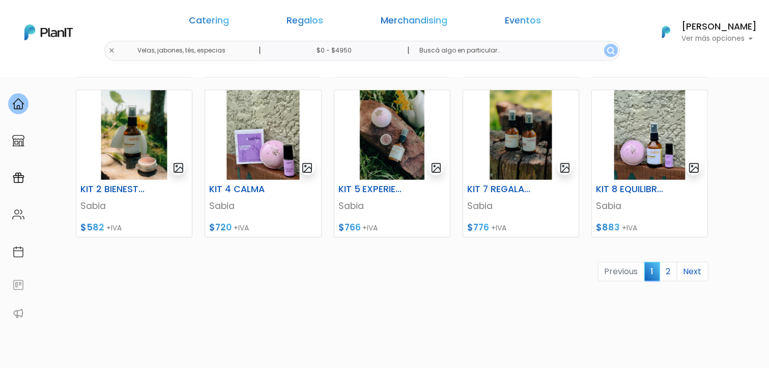
scroll to position [461, 0]
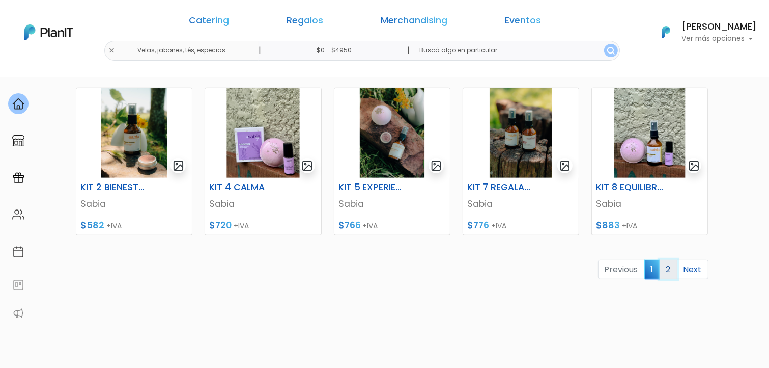
click at [667, 267] on link "2" at bounding box center [669, 269] width 18 height 19
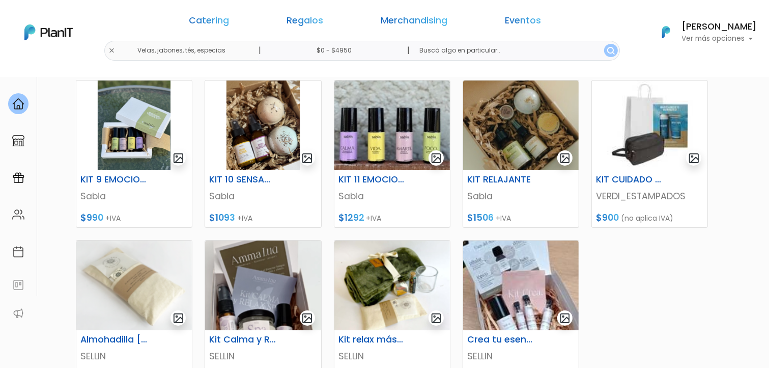
scroll to position [146, 0]
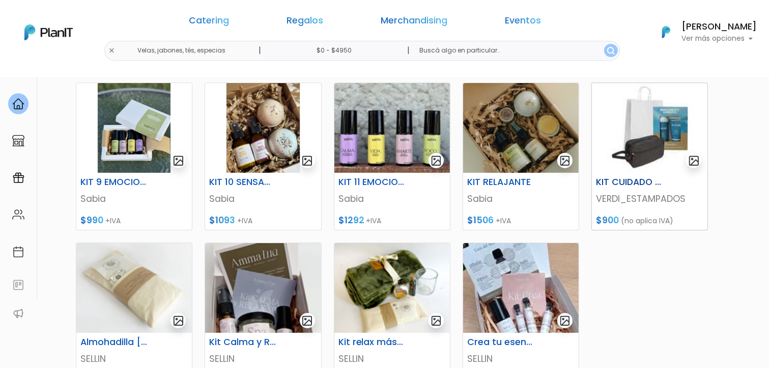
click at [627, 145] on img at bounding box center [650, 128] width 116 height 90
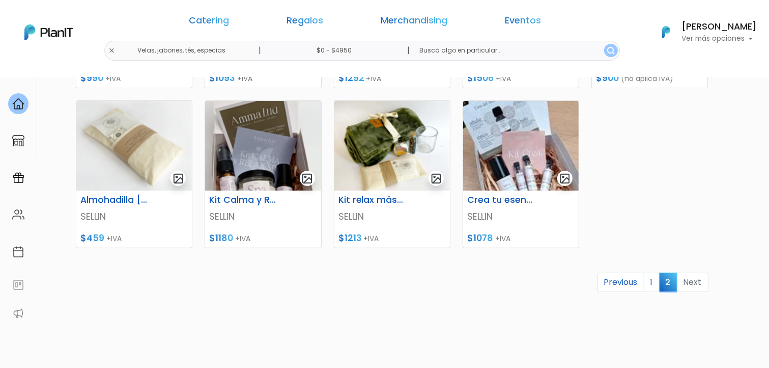
scroll to position [291, 0]
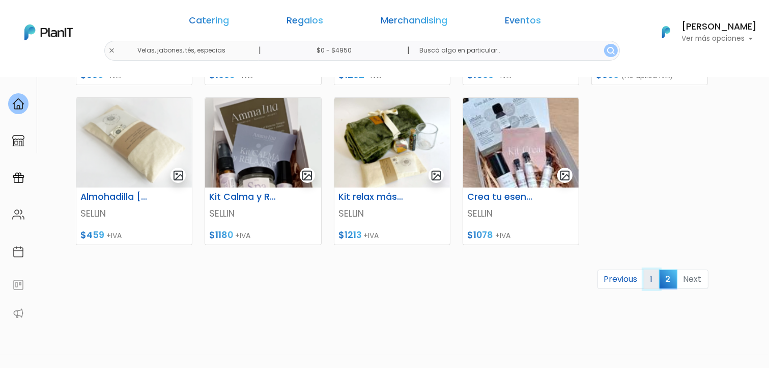
click at [657, 279] on link "1" at bounding box center [652, 278] width 16 height 19
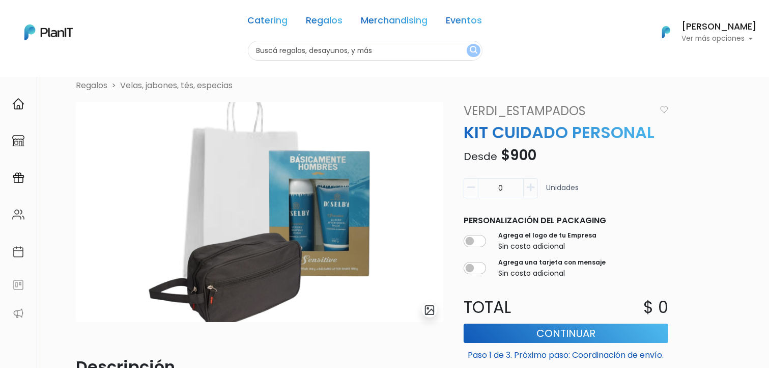
scroll to position [21, 0]
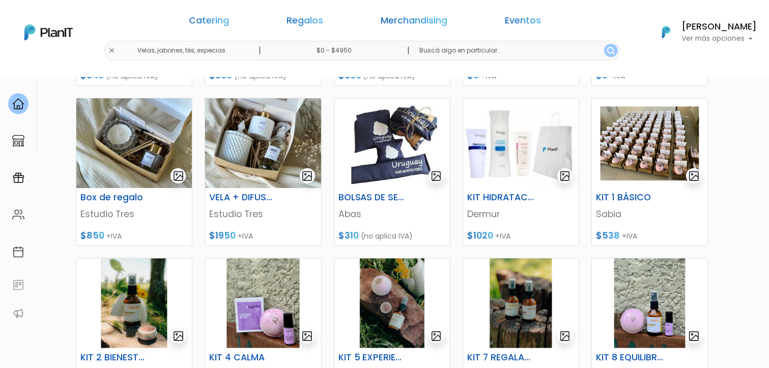
scroll to position [289, 0]
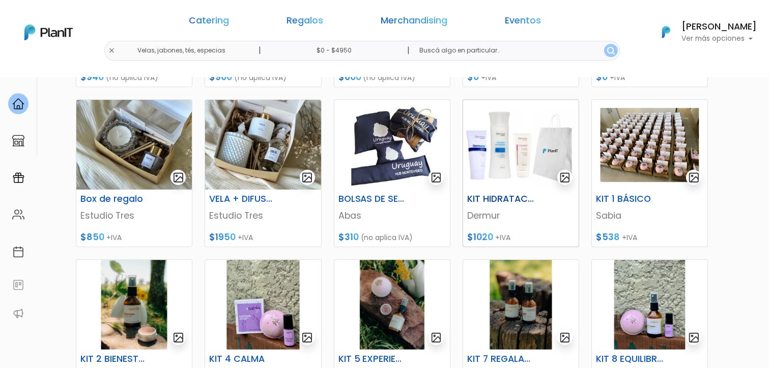
click at [497, 153] on img at bounding box center [521, 145] width 116 height 90
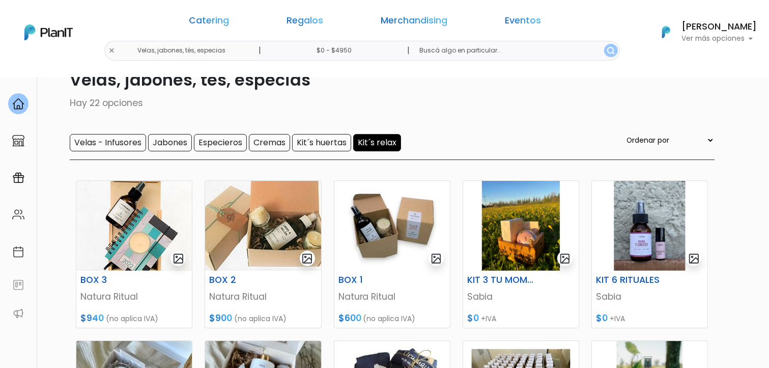
scroll to position [44, 0]
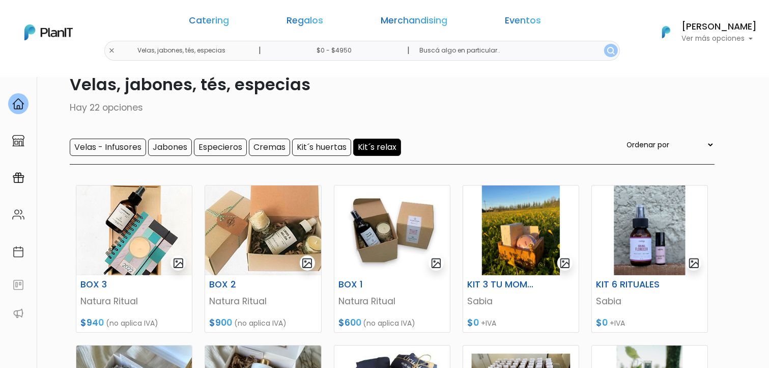
click at [386, 149] on input "Kit´s relax" at bounding box center [377, 146] width 48 height 17
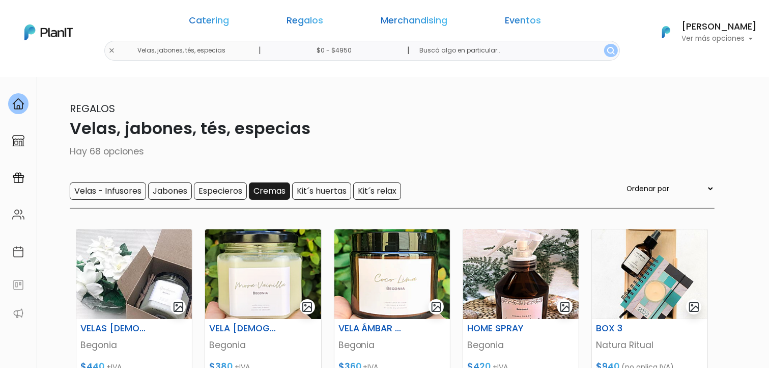
click at [283, 193] on input "Cremas" at bounding box center [269, 190] width 41 height 17
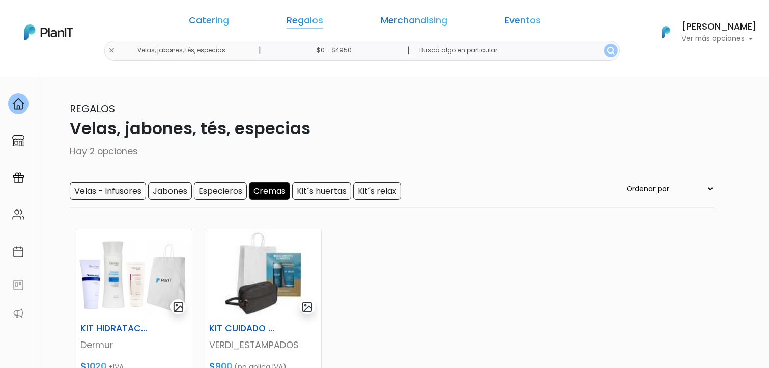
click at [304, 22] on link "Regalos" at bounding box center [305, 22] width 37 height 12
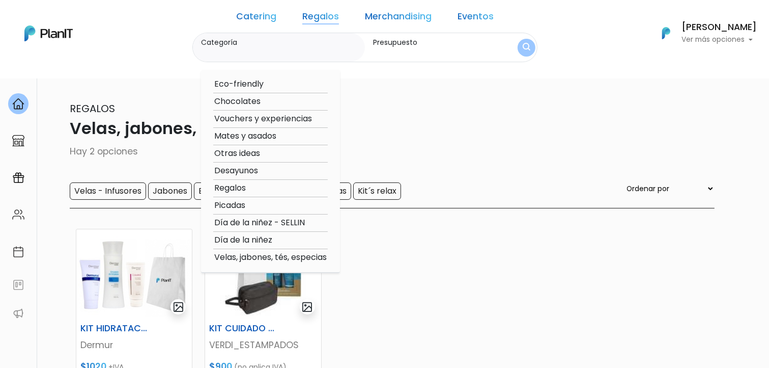
click at [286, 87] on option "Eco-friendly" at bounding box center [270, 84] width 115 height 13
type input "Eco-friendly"
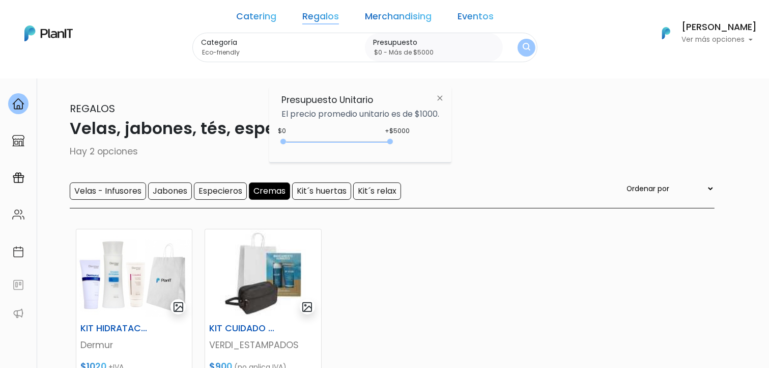
type input "$0 - Más de $5000"
drag, startPoint x: 498, startPoint y: 46, endPoint x: 456, endPoint y: 136, distance: 99.1
click at [456, 136] on body "Catering Regalos Merchandising Eventos Velas, jabones, tés, especias | $0 - Más…" at bounding box center [384, 184] width 769 height 368
click at [523, 47] on img "submit" at bounding box center [527, 48] width 8 height 10
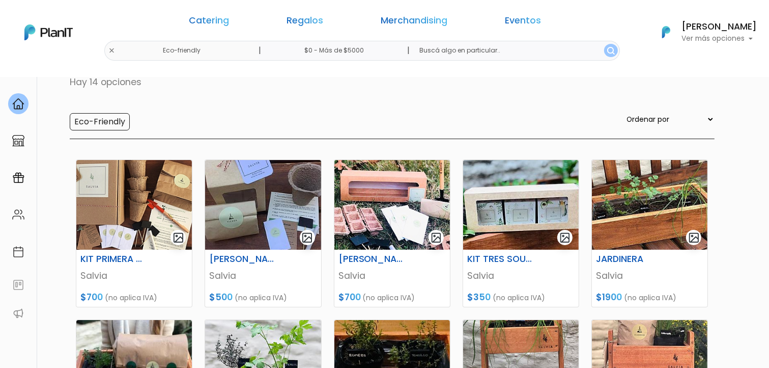
scroll to position [64, 0]
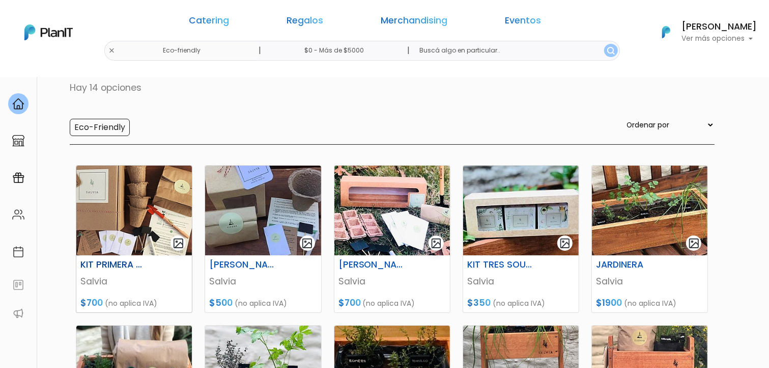
click at [121, 205] on img at bounding box center [134, 210] width 116 height 90
click at [265, 216] on img at bounding box center [263, 210] width 116 height 90
click at [397, 214] on img at bounding box center [392, 210] width 116 height 90
click at [515, 221] on img at bounding box center [521, 210] width 116 height 90
click at [666, 184] on img at bounding box center [650, 210] width 116 height 90
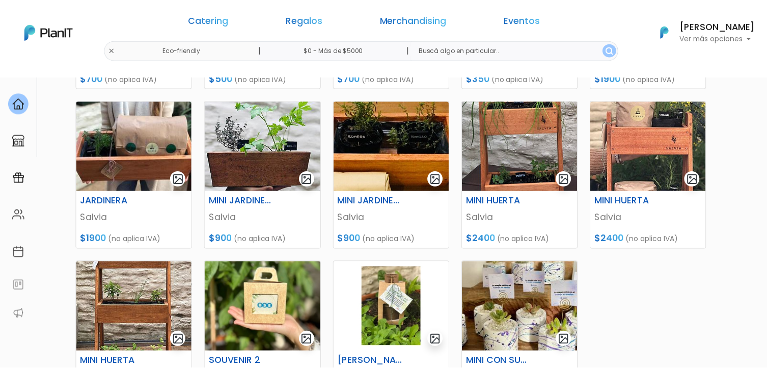
scroll to position [296, 0]
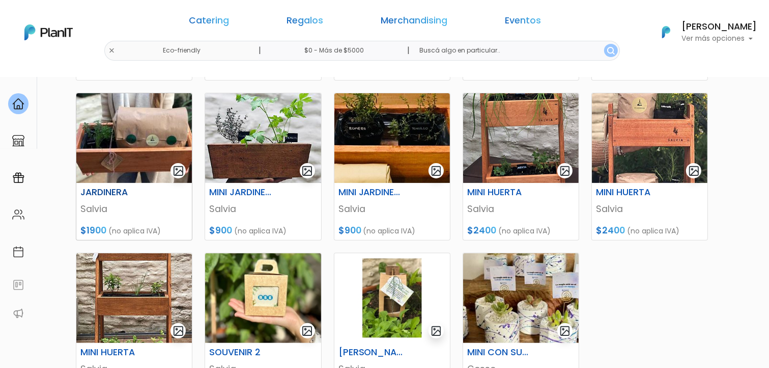
click at [83, 134] on img at bounding box center [134, 138] width 116 height 90
click at [275, 144] on img at bounding box center [263, 138] width 116 height 90
click at [377, 119] on img at bounding box center [392, 138] width 116 height 90
click at [508, 117] on img at bounding box center [521, 138] width 116 height 90
click at [636, 163] on img at bounding box center [650, 138] width 116 height 90
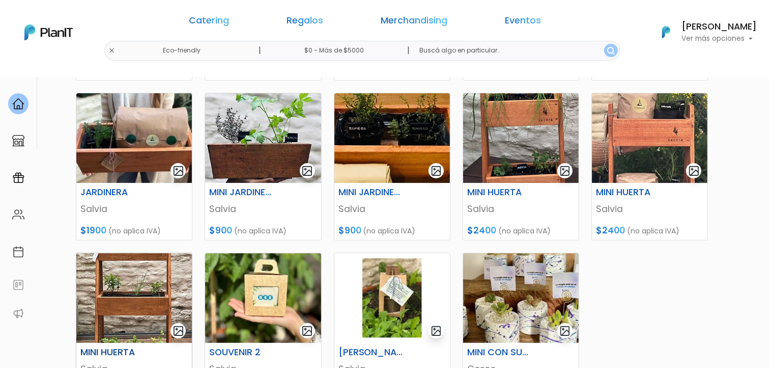
click at [138, 294] on img at bounding box center [134, 298] width 116 height 90
click at [240, 298] on img at bounding box center [263, 298] width 116 height 90
click at [385, 294] on img at bounding box center [392, 298] width 116 height 90
click at [514, 317] on img at bounding box center [521, 298] width 116 height 90
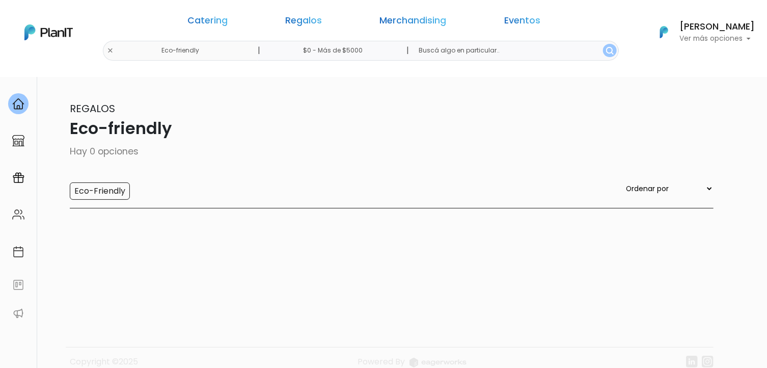
scroll to position [77, 0]
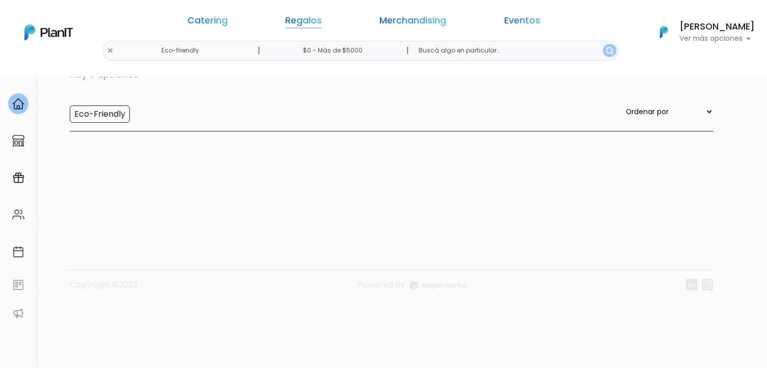
click at [312, 25] on link "Regalos" at bounding box center [303, 22] width 37 height 12
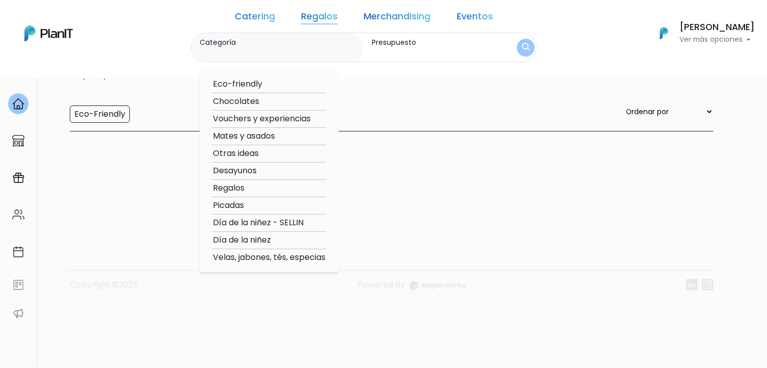
scroll to position [0, 0]
click at [263, 257] on option "Velas, jabones, tés, especias" at bounding box center [269, 257] width 115 height 13
type input "Velas, jabones, tés, especias"
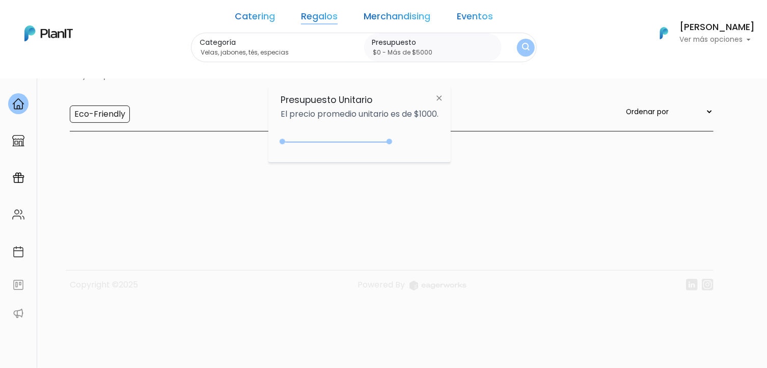
type input "$0 - Más de $5000"
drag, startPoint x: 299, startPoint y: 140, endPoint x: 409, endPoint y: 149, distance: 110.3
click at [409, 149] on div "+$5000 $0 0 : 5000 0 5000 0,5000" at bounding box center [359, 143] width 158 height 20
click at [444, 96] on img at bounding box center [439, 98] width 19 height 18
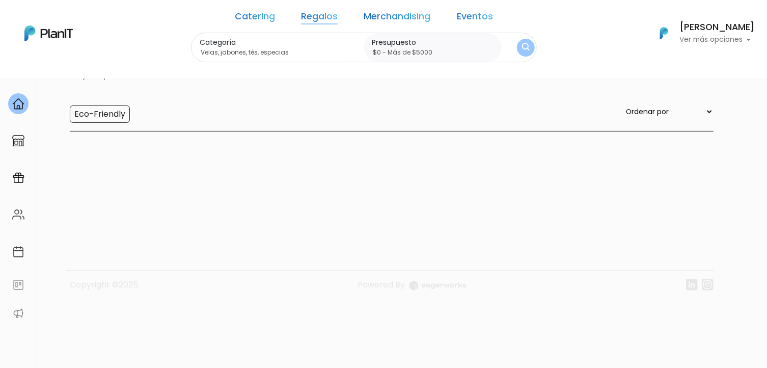
click at [521, 46] on img "submit" at bounding box center [525, 48] width 9 height 12
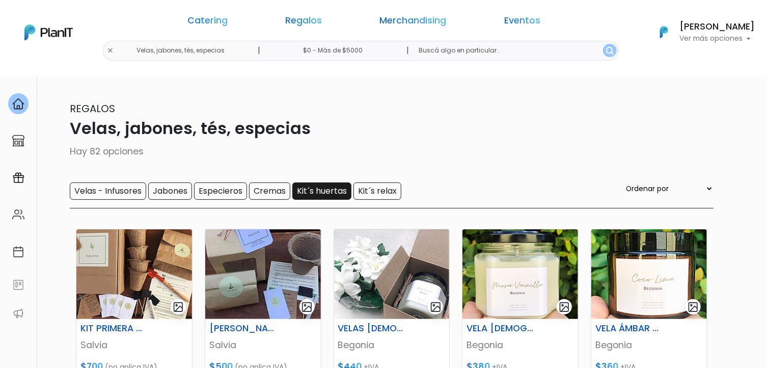
click at [338, 189] on input "Kit´s huertas" at bounding box center [321, 190] width 59 height 17
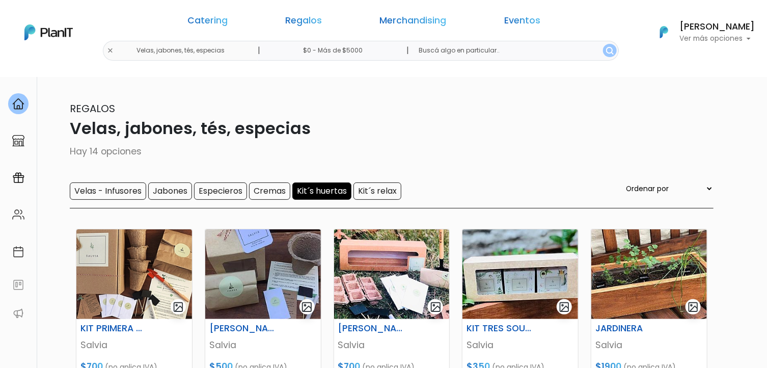
click at [311, 38] on div "Catering Regalos Merchandising Eventos" at bounding box center [364, 22] width 392 height 37
click at [316, 19] on link "Regalos" at bounding box center [303, 22] width 37 height 12
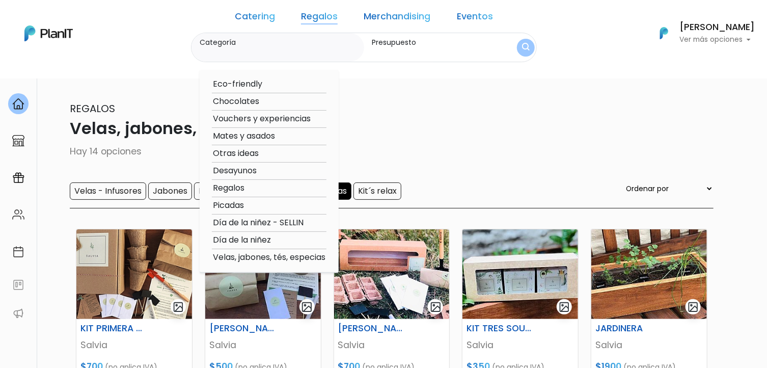
click at [270, 104] on option "Chocolates" at bounding box center [269, 101] width 115 height 13
type input "Chocolates"
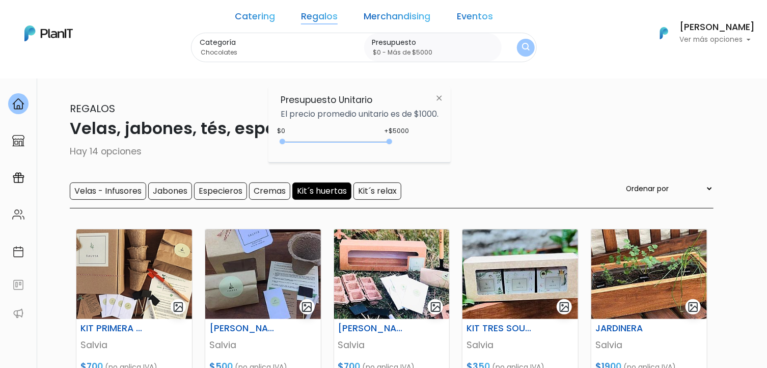
type input "$0 - Más de $5000"
drag, startPoint x: 303, startPoint y: 139, endPoint x: 418, endPoint y: 142, distance: 114.6
click at [418, 142] on div "+$5000 $0 0 : 5000 0 5000 0,5000" at bounding box center [359, 143] width 158 height 20
click at [517, 46] on button "submit" at bounding box center [526, 47] width 18 height 18
